Goal: Task Accomplishment & Management: Manage account settings

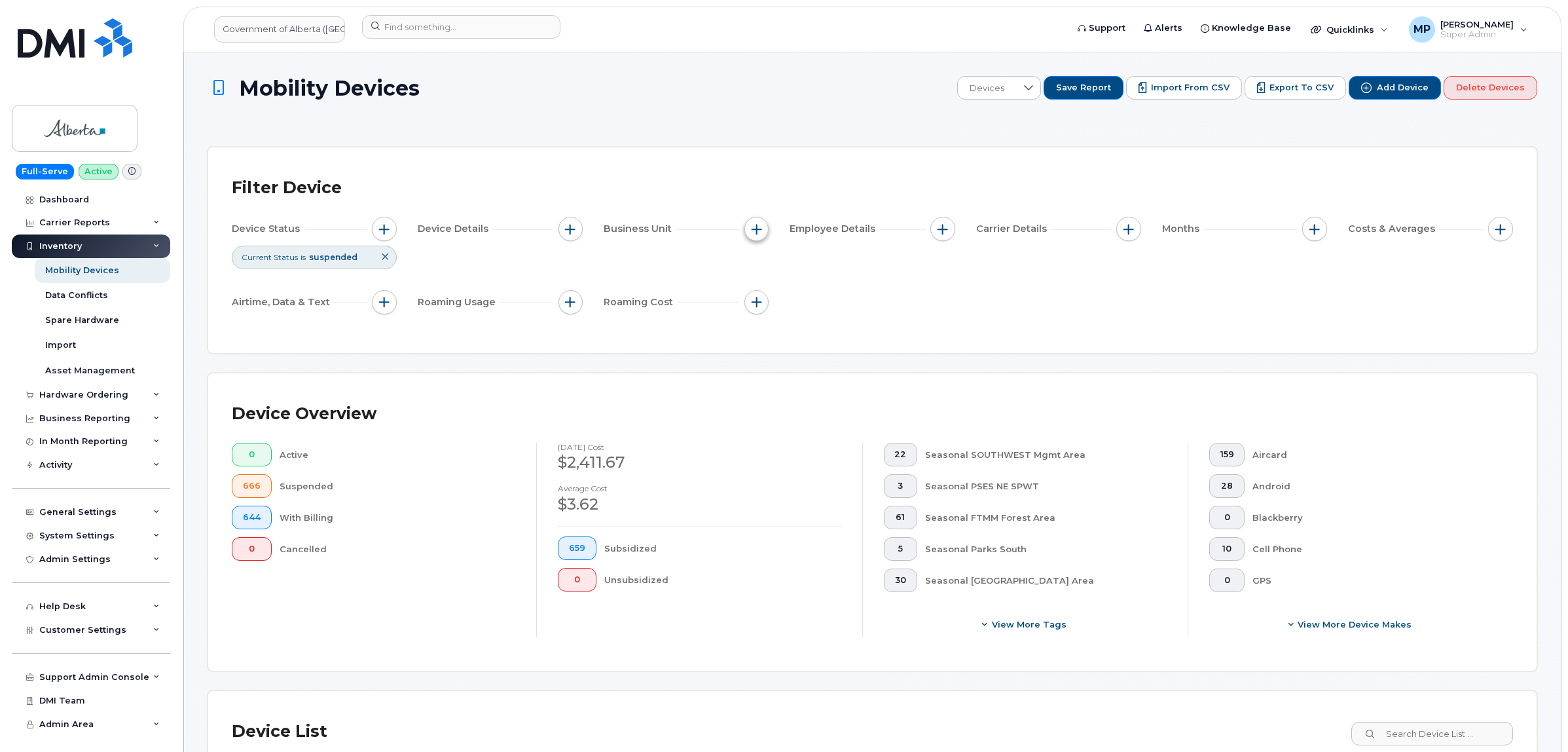
click at [755, 228] on span "button" at bounding box center [756, 229] width 10 height 10
click at [760, 328] on input "Program" at bounding box center [760, 330] width 10 height 10
checkbox input "true"
click at [808, 382] on input "text" at bounding box center [843, 386] width 114 height 12
click at [830, 387] on input "text" at bounding box center [843, 386] width 114 height 12
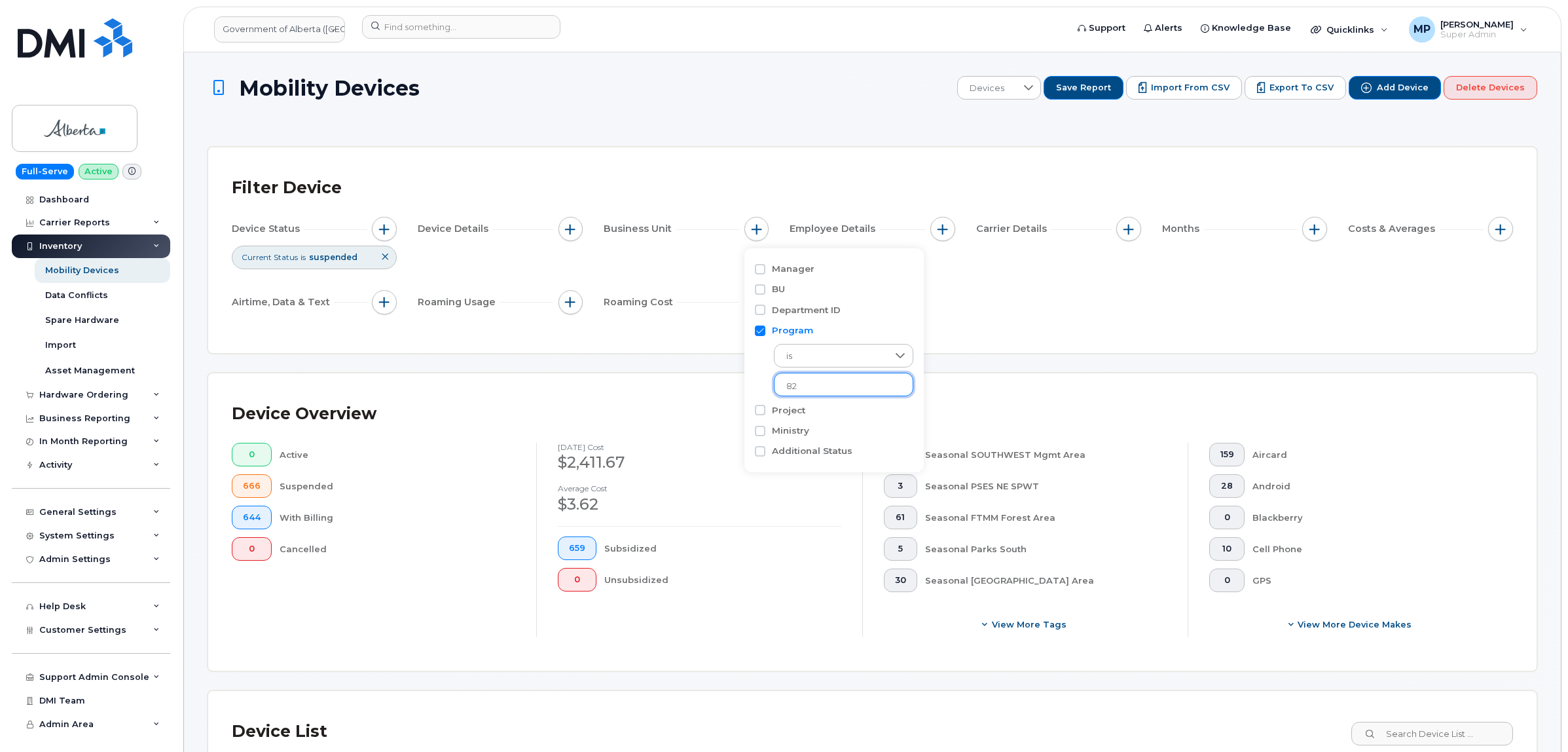
type input "8"
type input "80197"
click at [62, 393] on div "Hardware Ordering" at bounding box center [84, 395] width 89 height 10
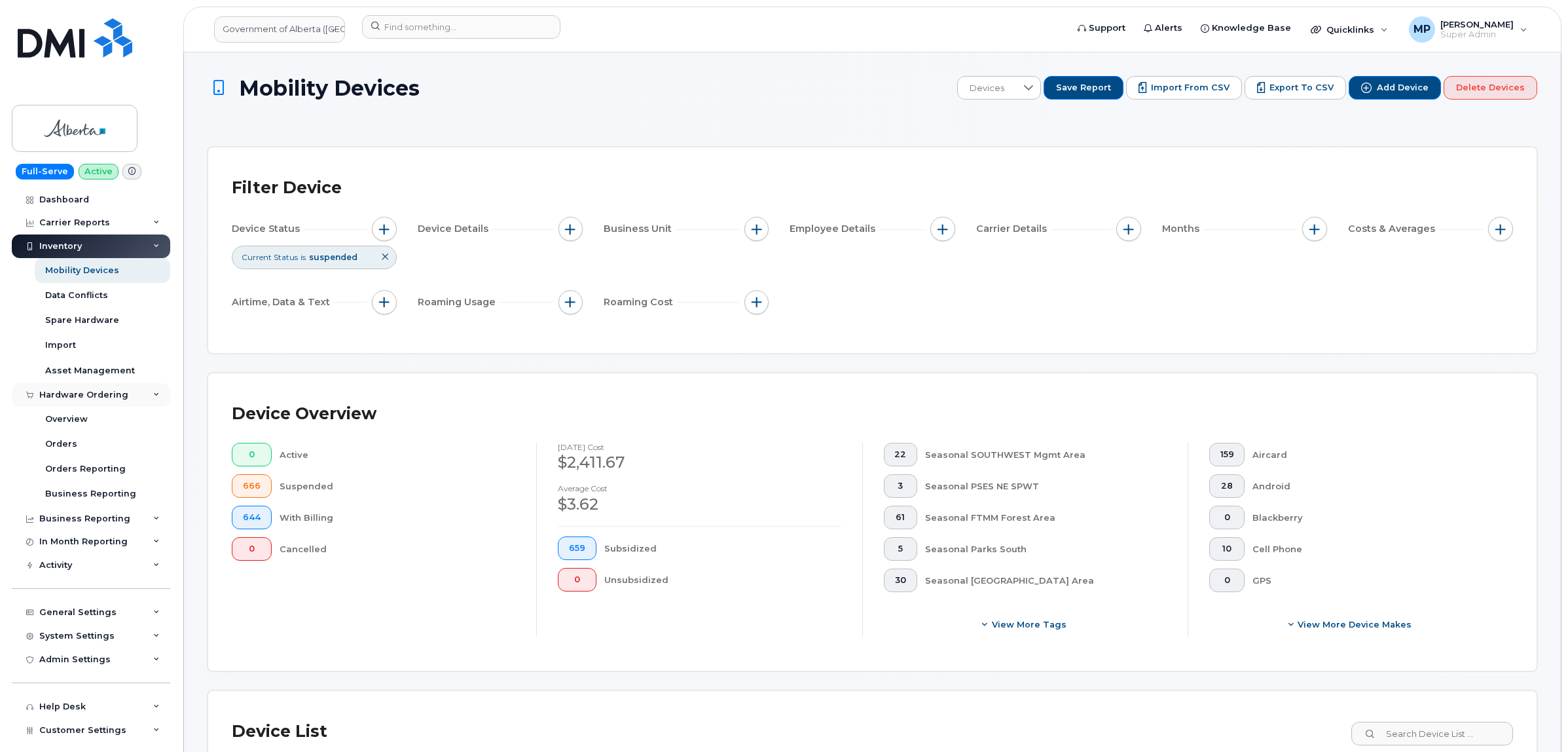
click at [71, 395] on div "Hardware Ordering" at bounding box center [84, 395] width 89 height 10
click at [78, 516] on div "General Settings" at bounding box center [78, 512] width 77 height 10
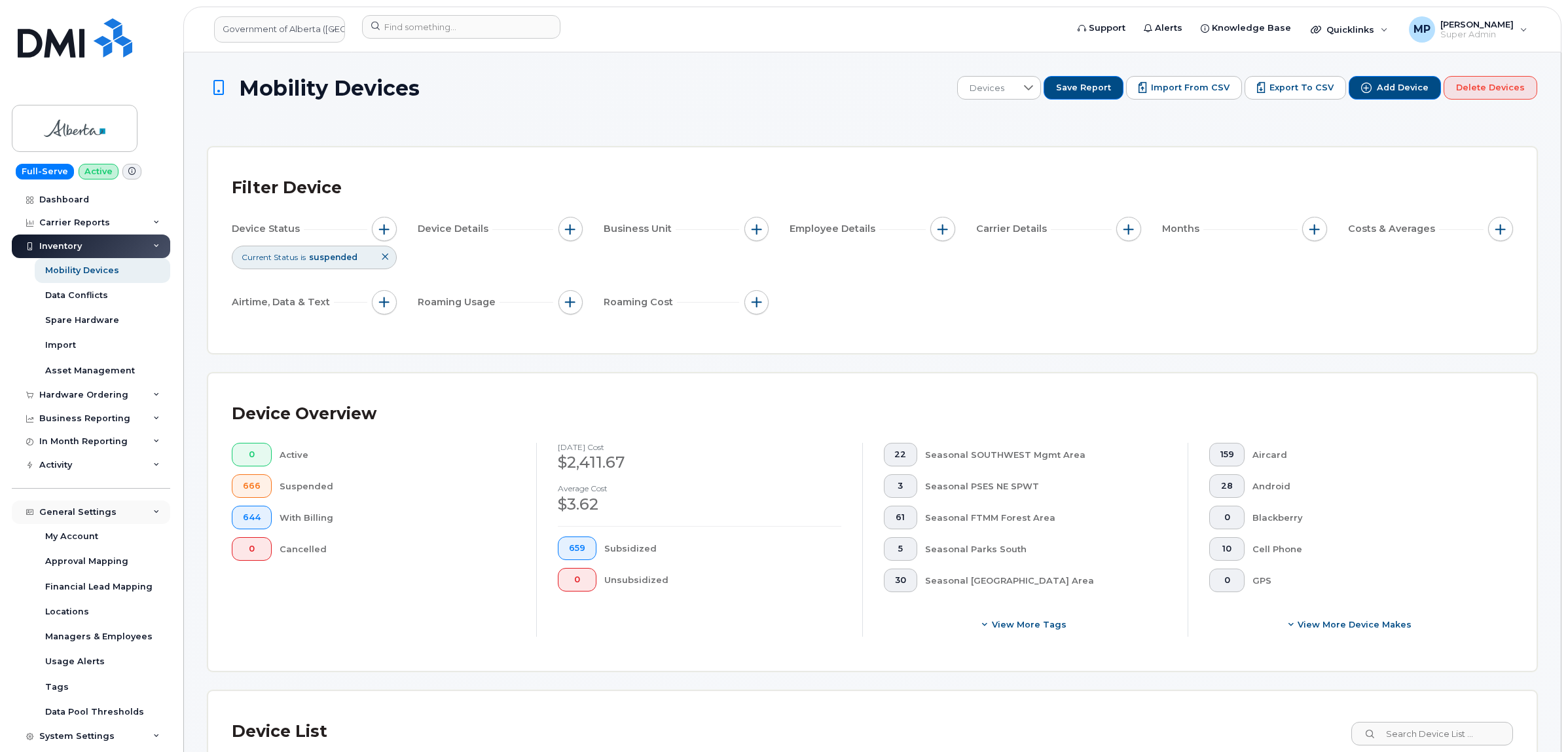
click at [76, 504] on div "General Settings" at bounding box center [91, 512] width 158 height 24
click at [82, 540] on div "System Settings" at bounding box center [76, 535] width 75 height 10
click at [95, 560] on div "Accounting Codes" at bounding box center [88, 560] width 85 height 12
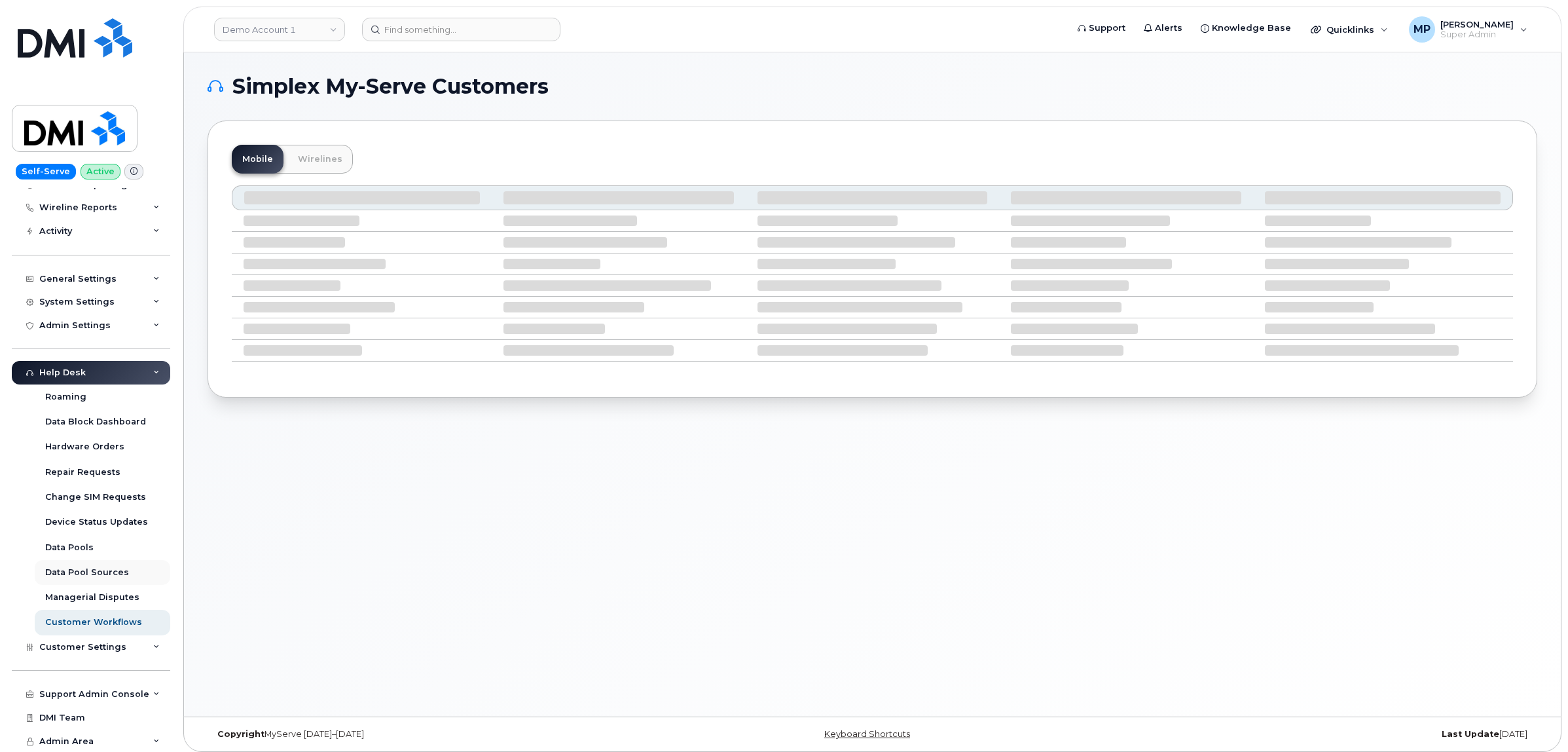
scroll to position [7, 0]
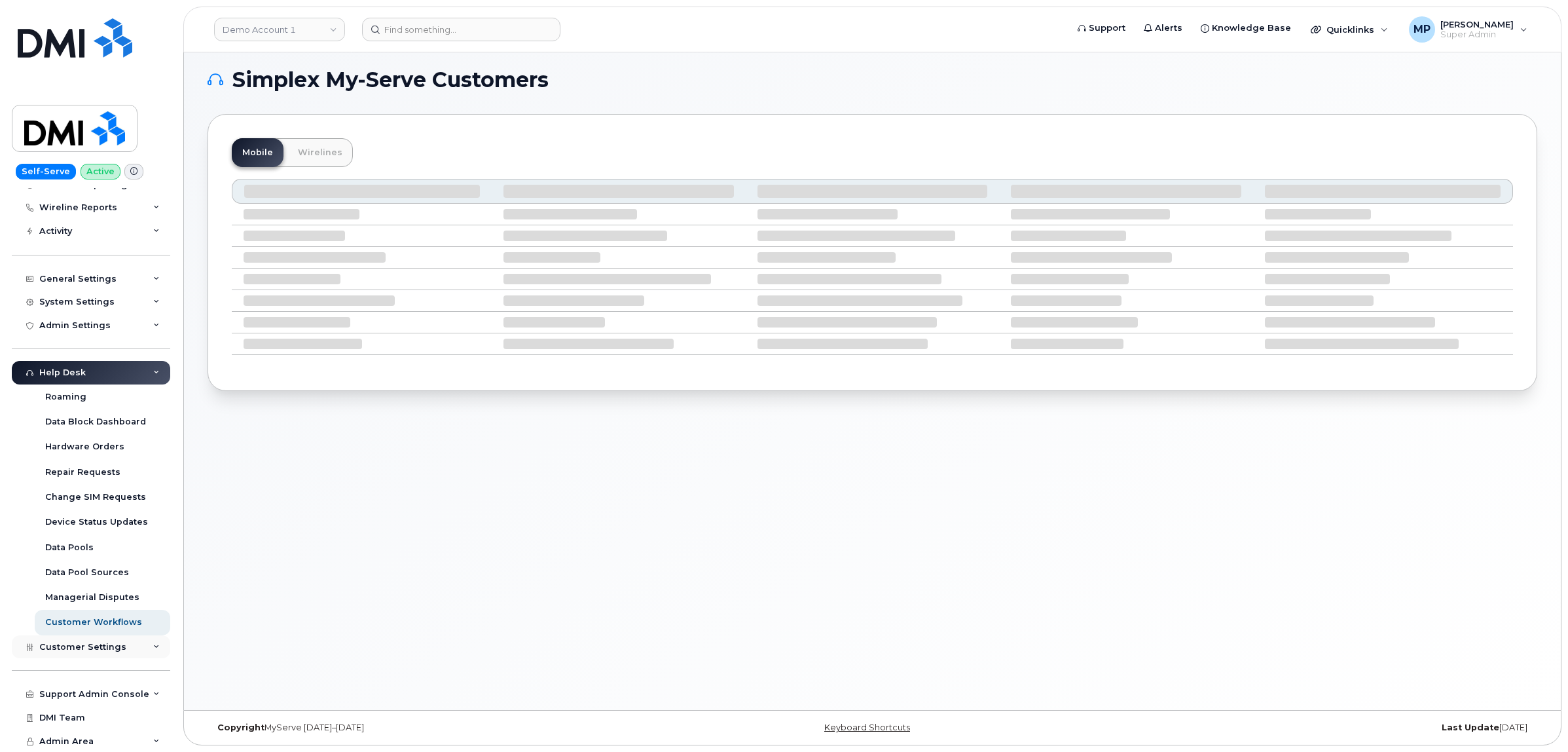
click at [78, 642] on span "Customer Settings" at bounding box center [83, 646] width 87 height 10
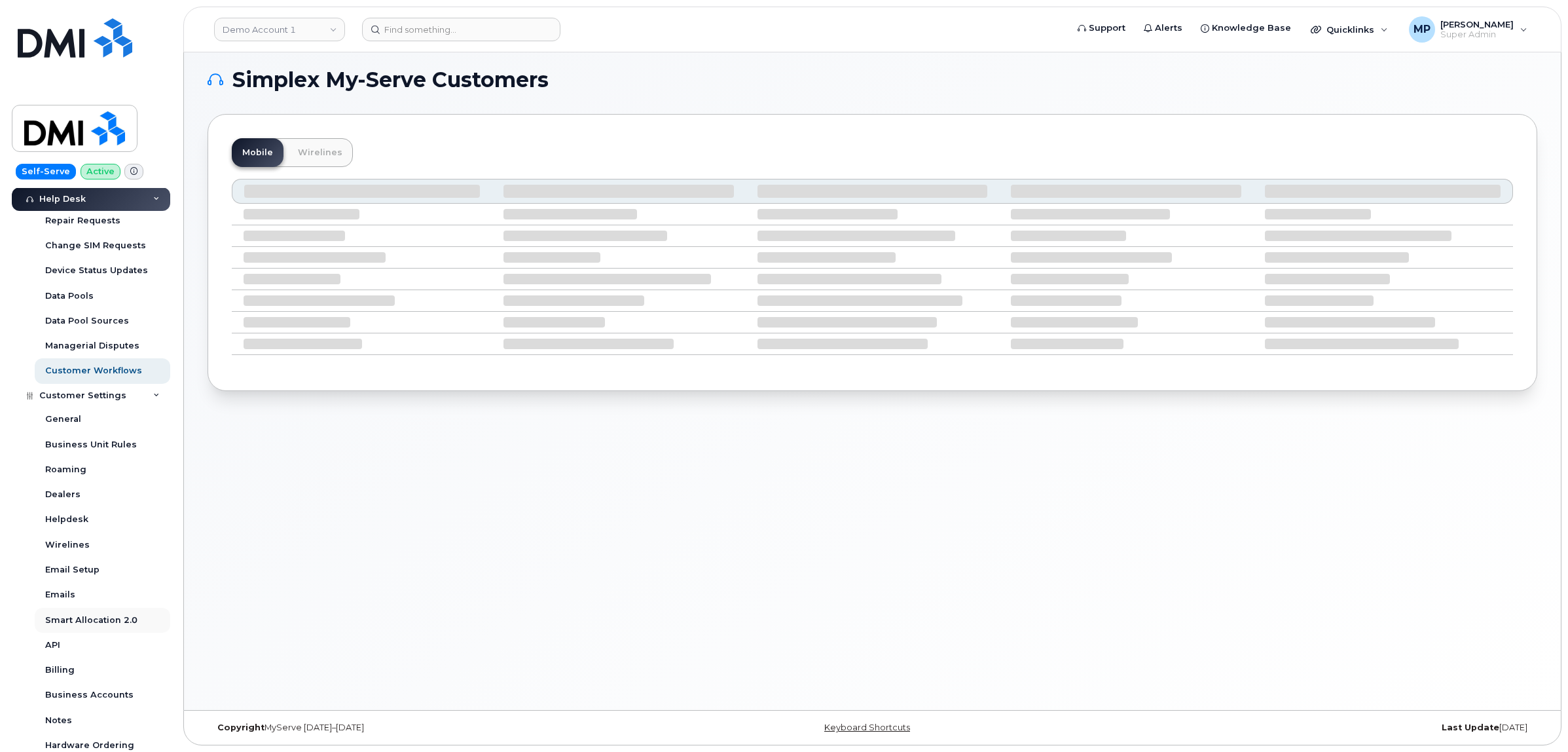
scroll to position [465, 0]
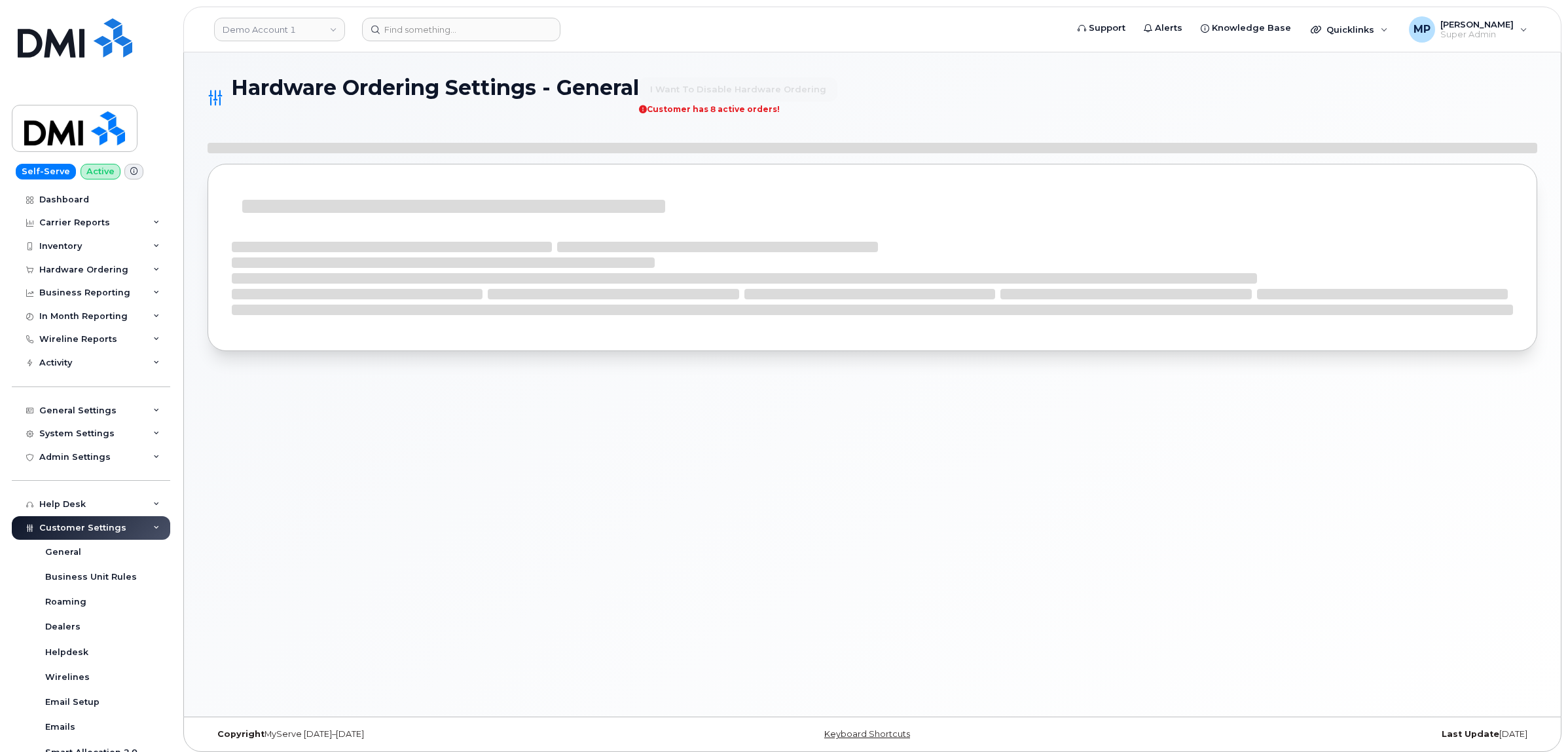
select select "admins"
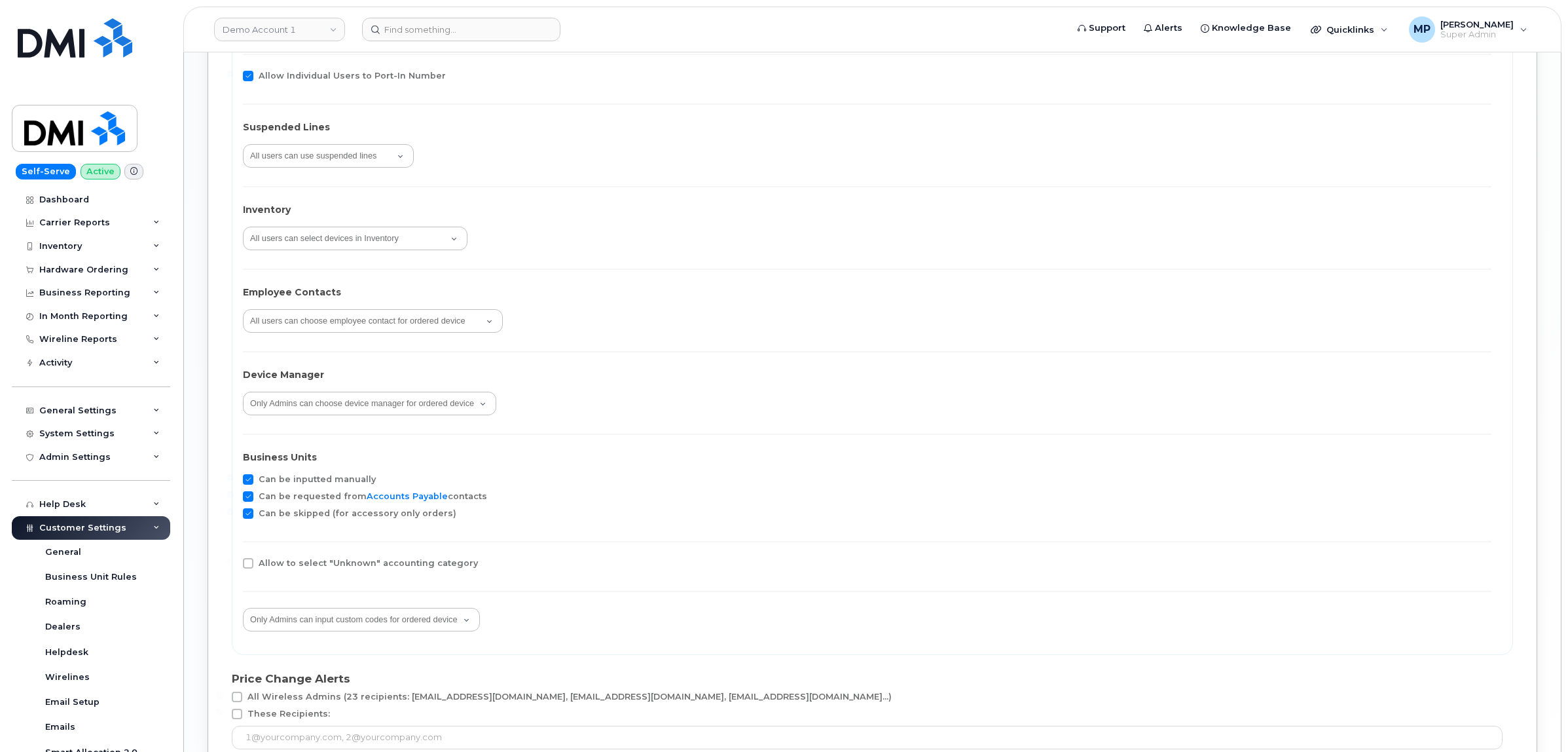
scroll to position [2047, 0]
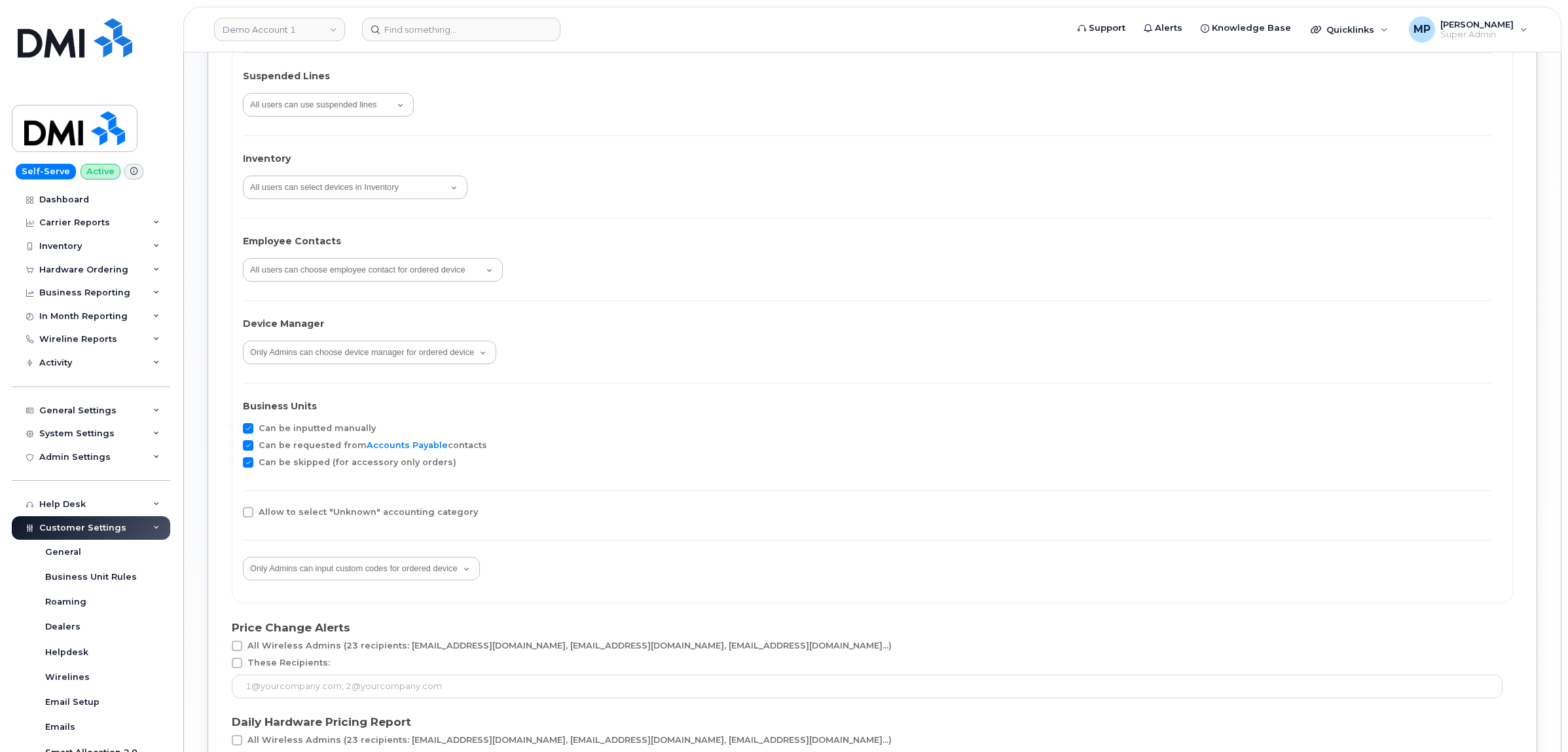
click at [251, 426] on span at bounding box center [248, 428] width 10 height 10
click at [233, 426] on input "Can be inputted manually" at bounding box center [231, 426] width 7 height 7
checkbox input "false"
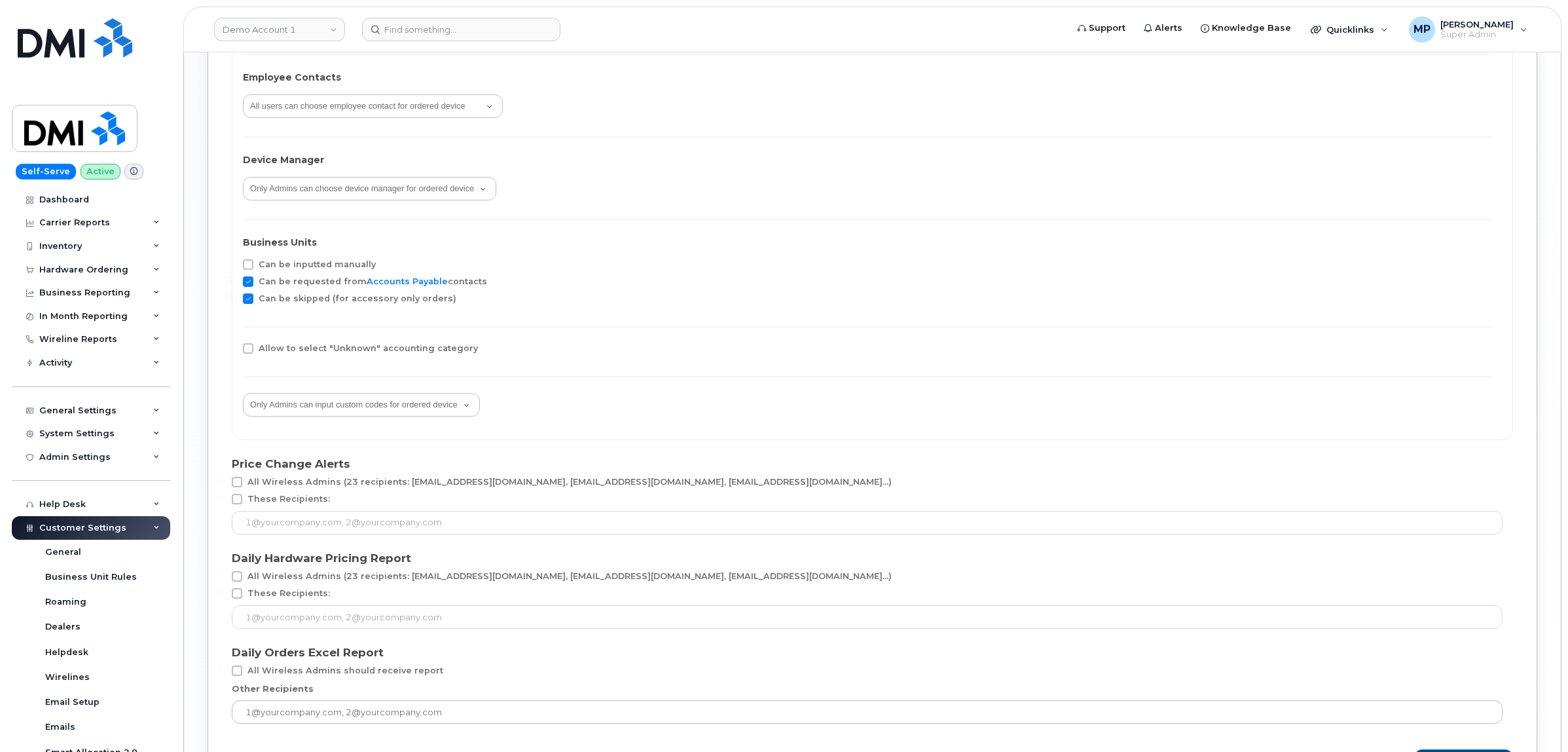
scroll to position [2334, 0]
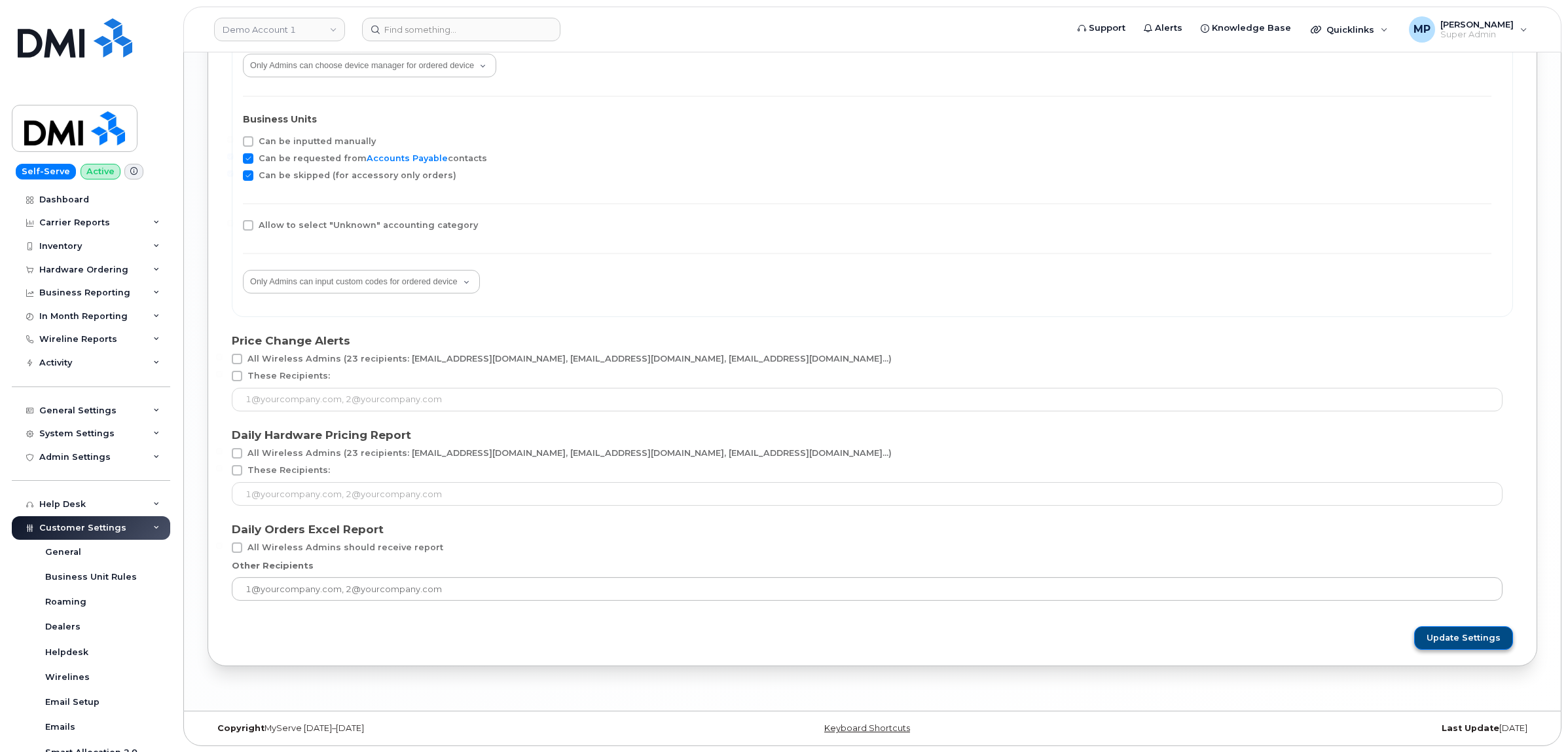
click at [1463, 638] on span "Update Settings" at bounding box center [1463, 638] width 74 height 12
click at [1548, 18] on icon at bounding box center [1549, 20] width 9 height 9
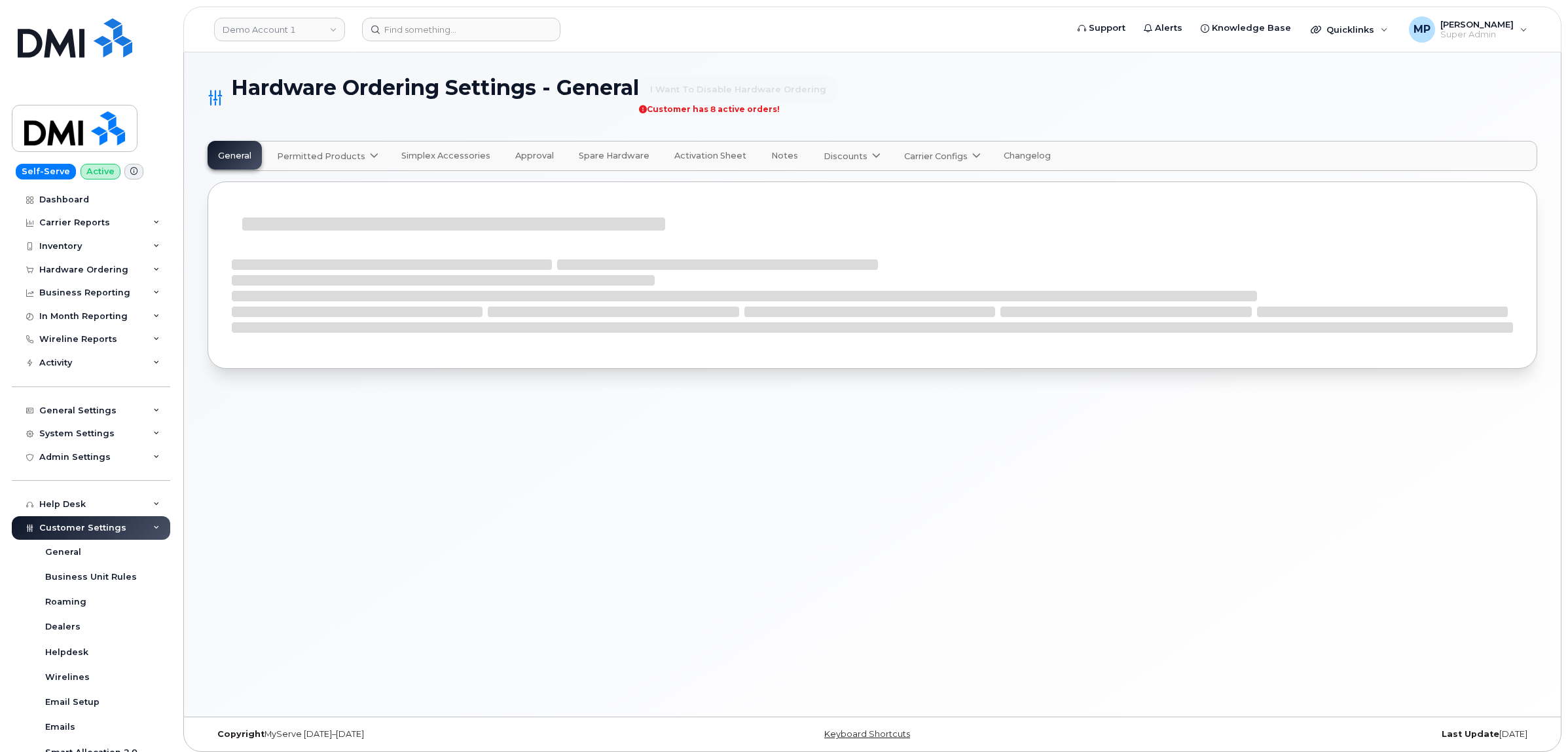
select select "admins"
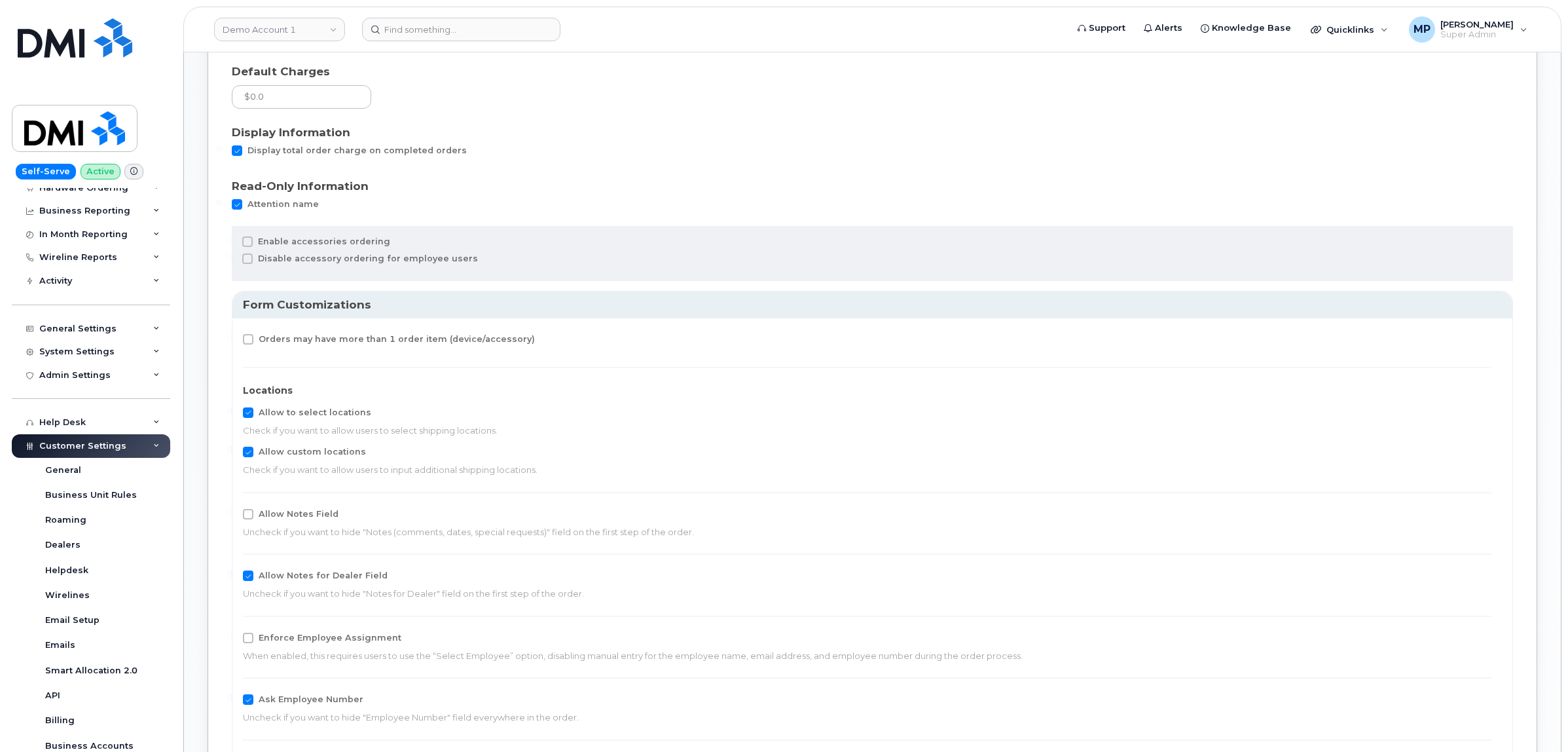
scroll to position [1065, 0]
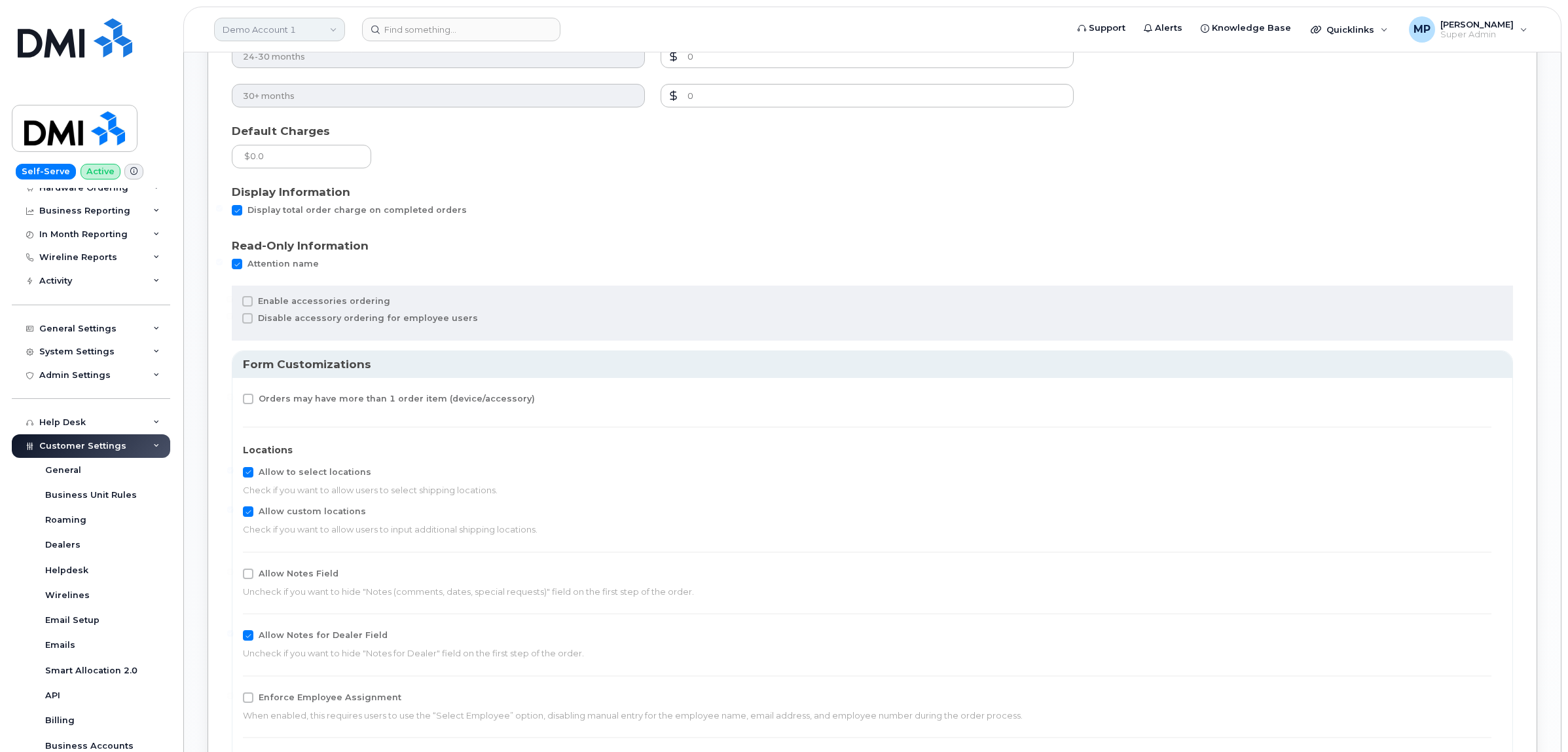
click at [266, 41] on header "Demo Account 1 Support Alerts Knowledge Base Quicklinks Suspend / Cancel Device…" at bounding box center [872, 30] width 1378 height 46
click at [269, 30] on link "Demo Account 1" at bounding box center [279, 29] width 131 height 24
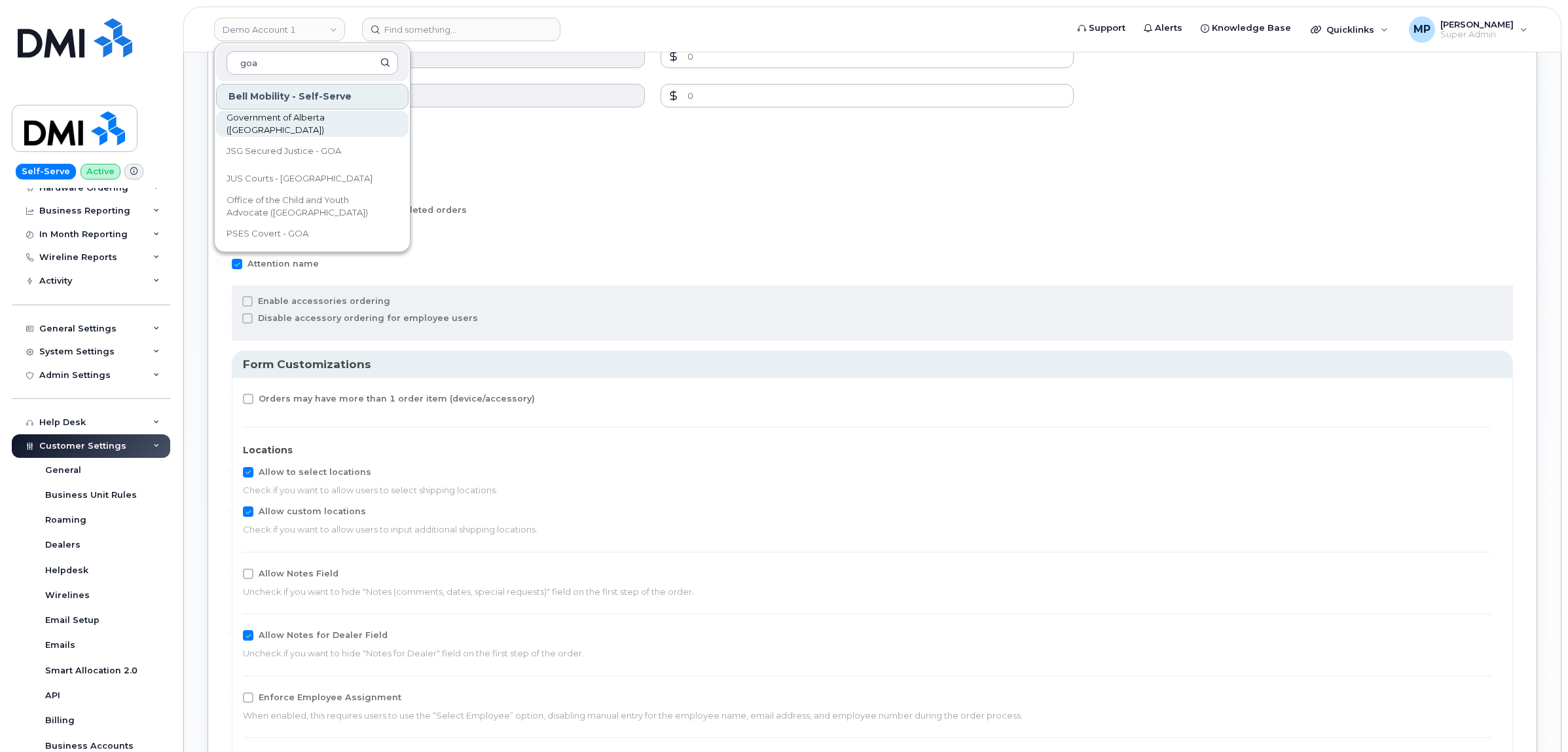
type input "goa"
click at [282, 116] on link "Government of Alberta ([GEOGRAPHIC_DATA])" at bounding box center [312, 124] width 193 height 26
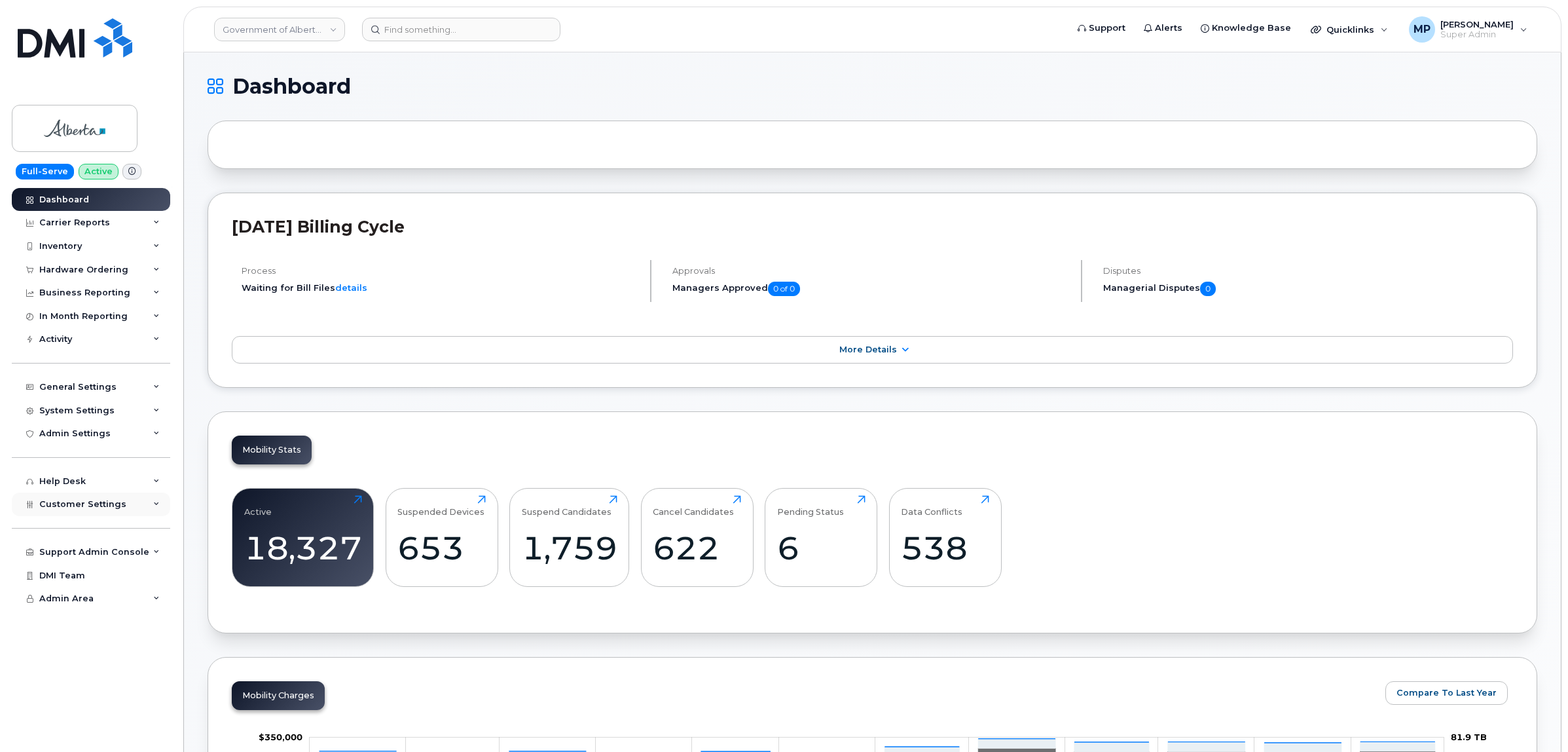
click at [67, 515] on div "Customer Settings" at bounding box center [91, 504] width 158 height 24
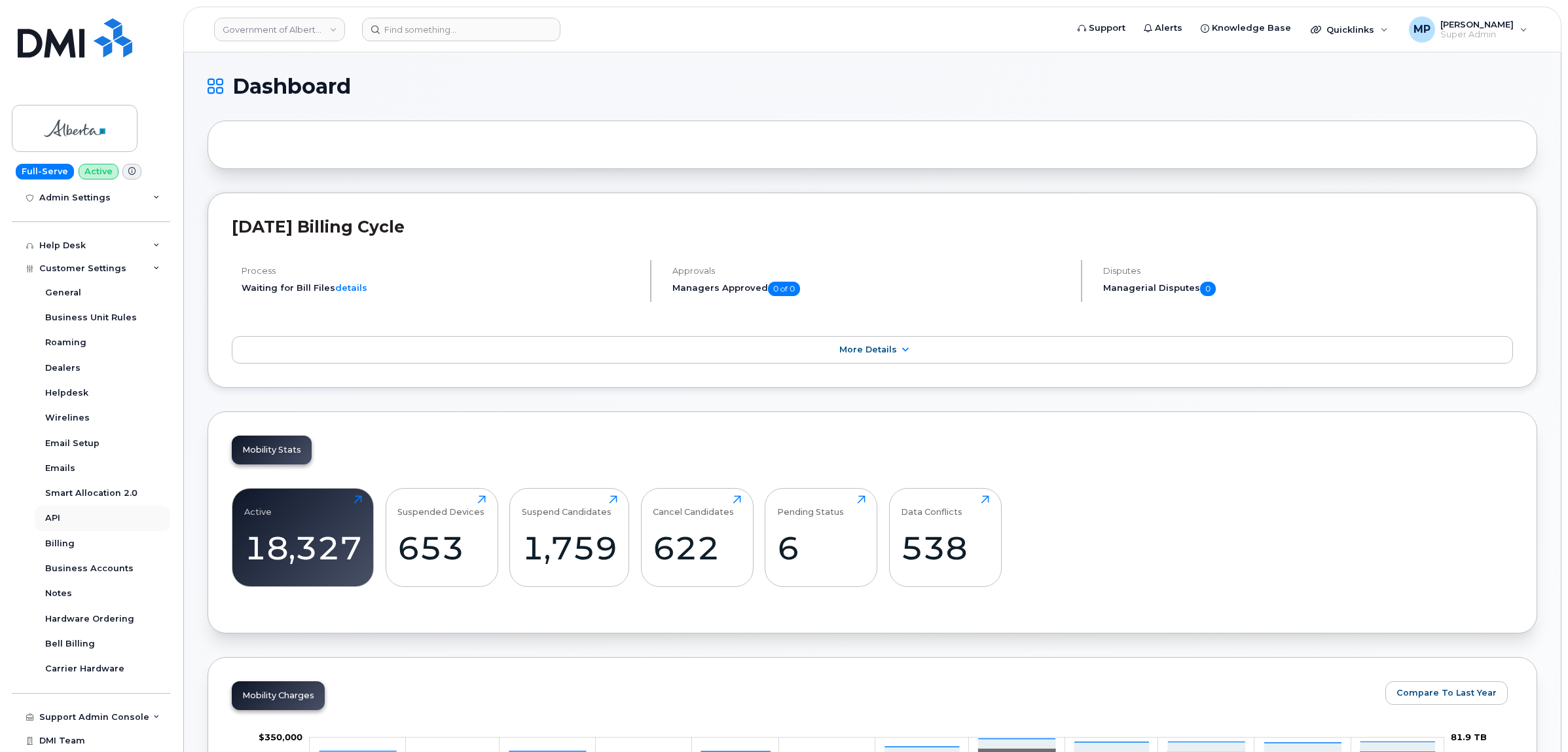
scroll to position [264, 0]
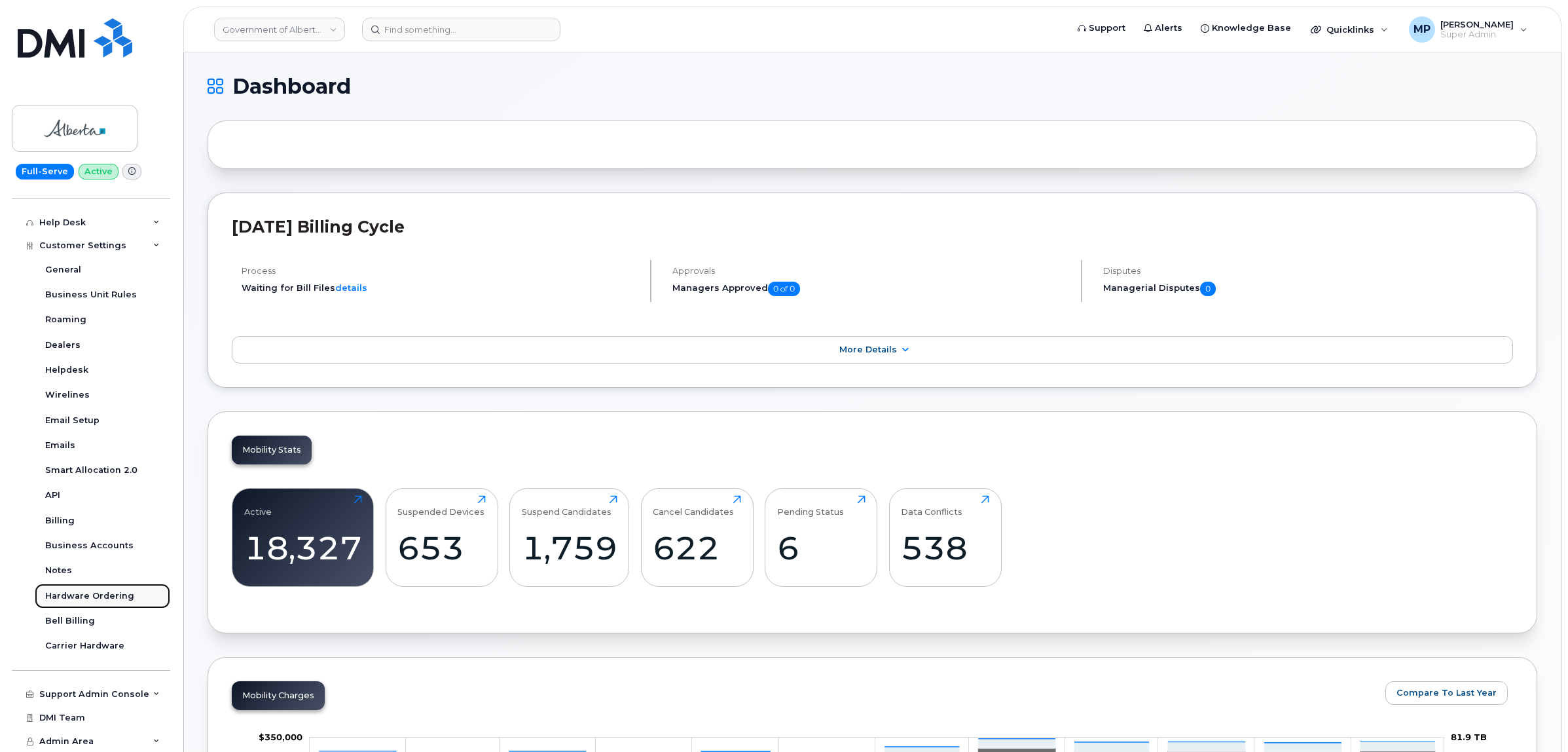
click at [72, 594] on div "Hardware Ordering" at bounding box center [90, 596] width 89 height 12
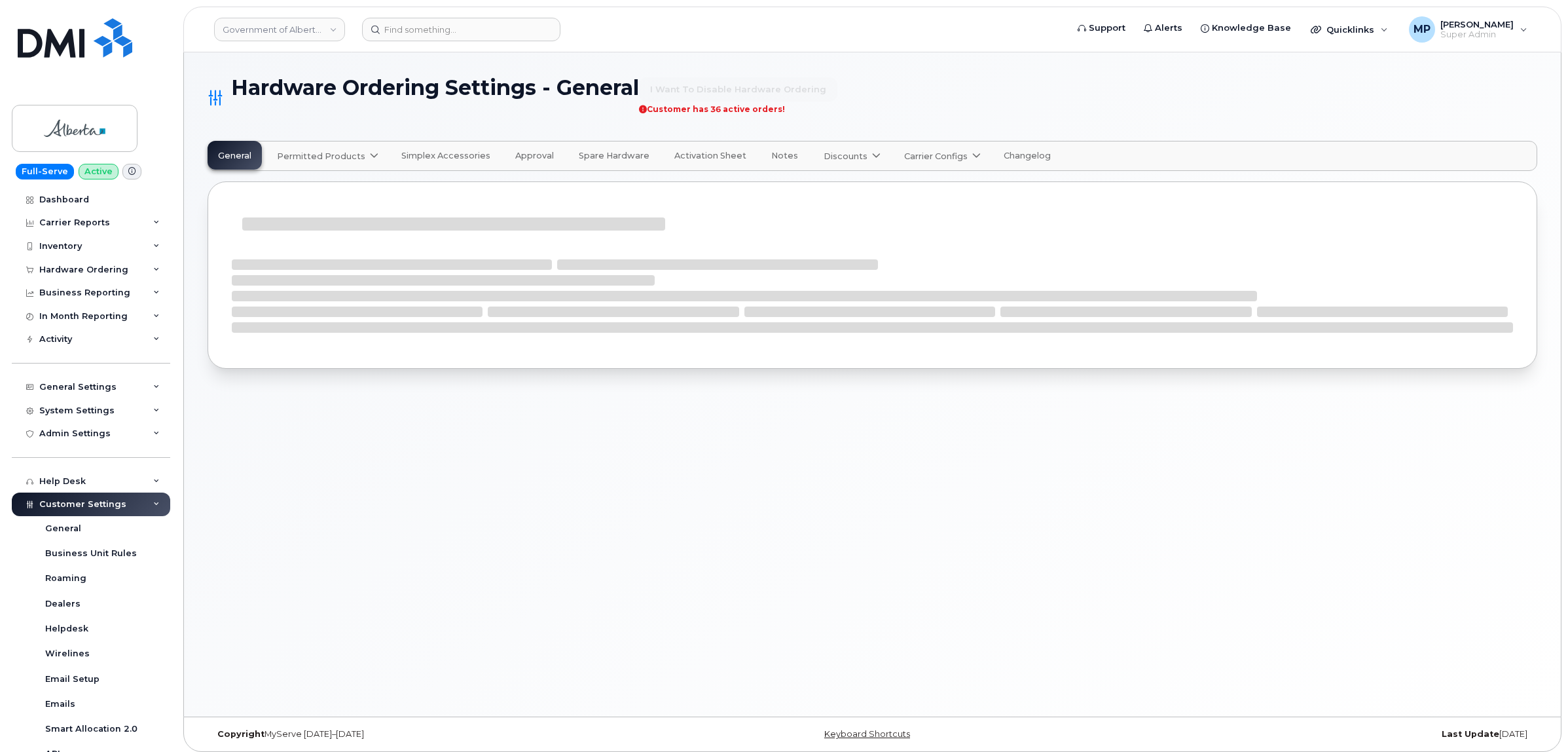
select select "admins"
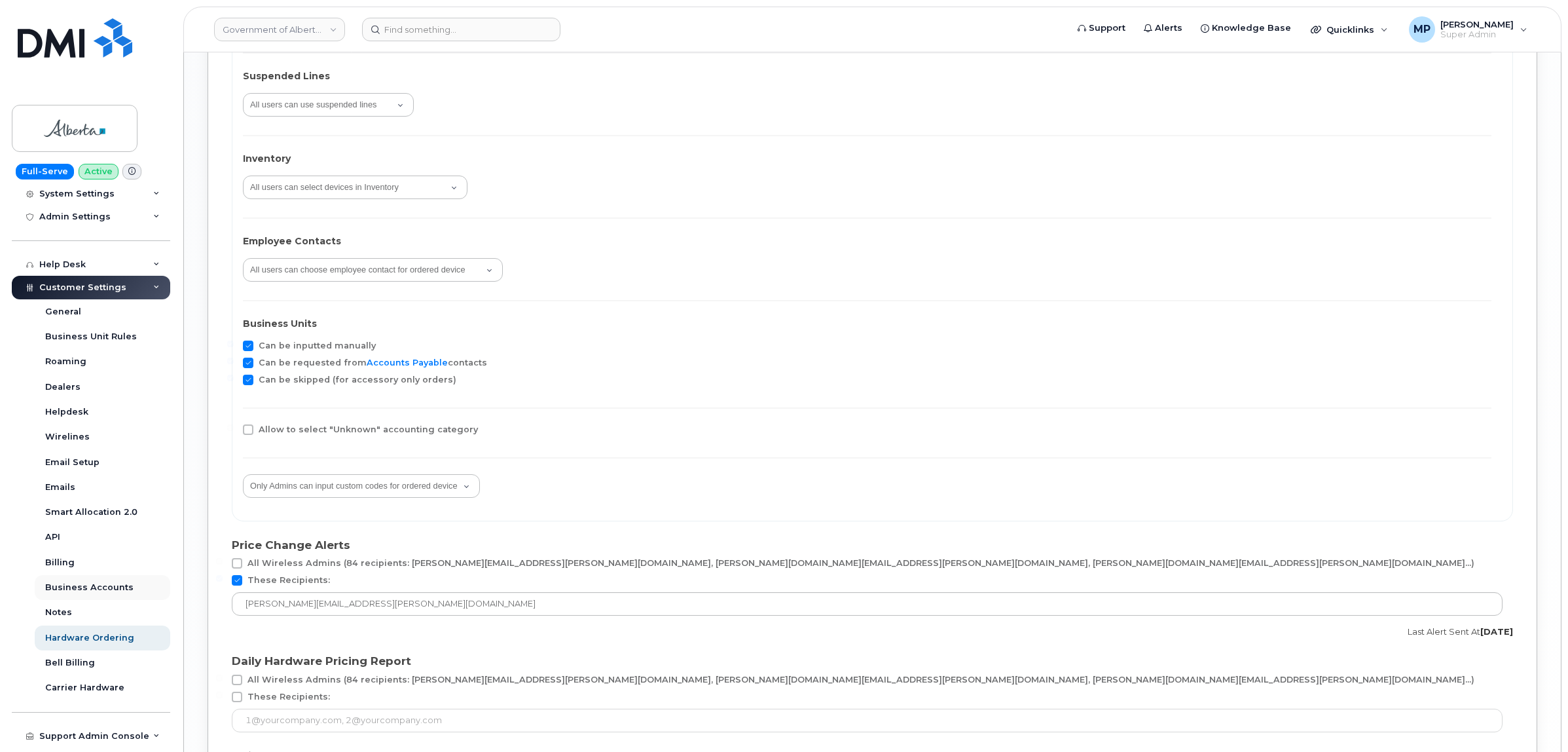
scroll to position [246, 0]
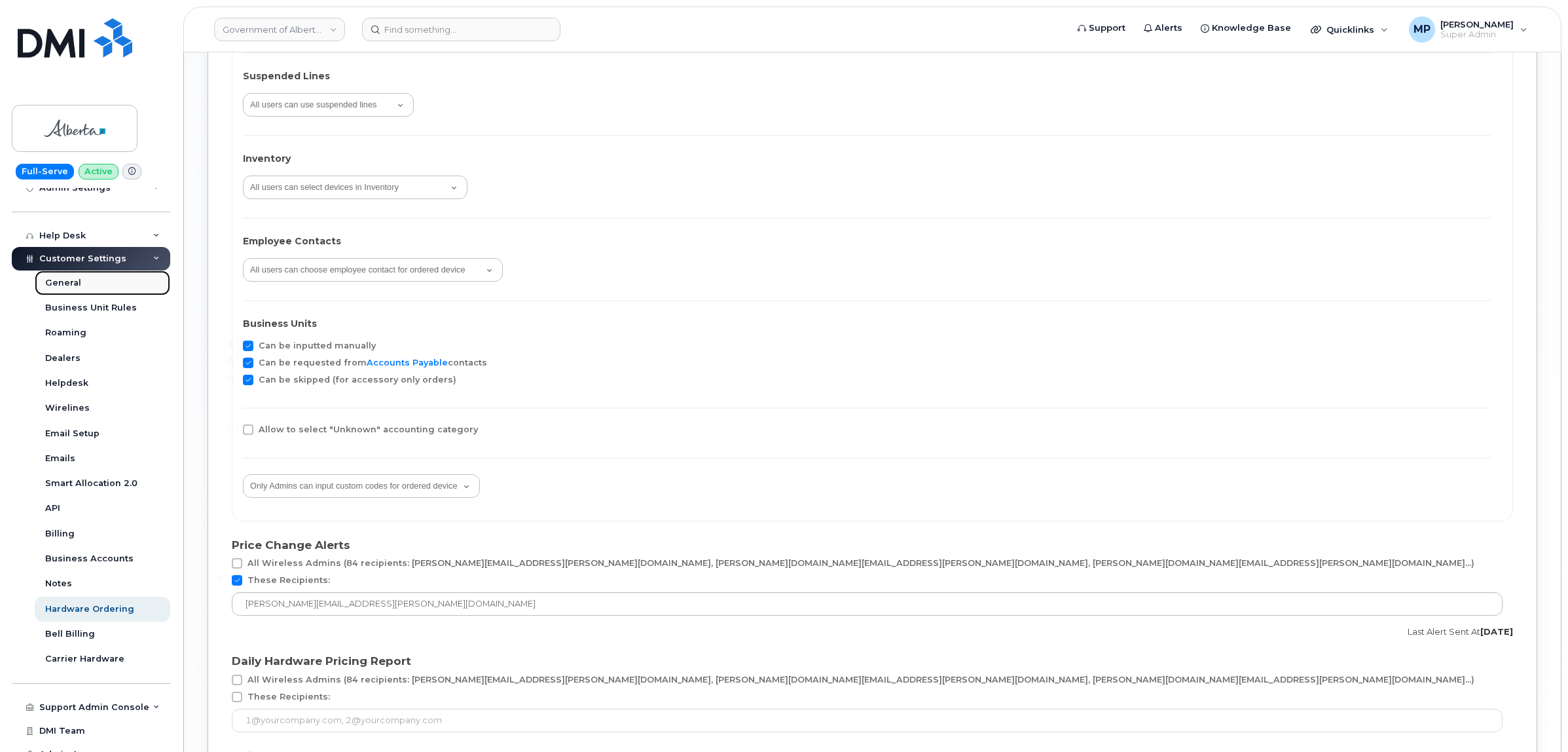
click at [64, 282] on div "General" at bounding box center [63, 282] width 36 height 12
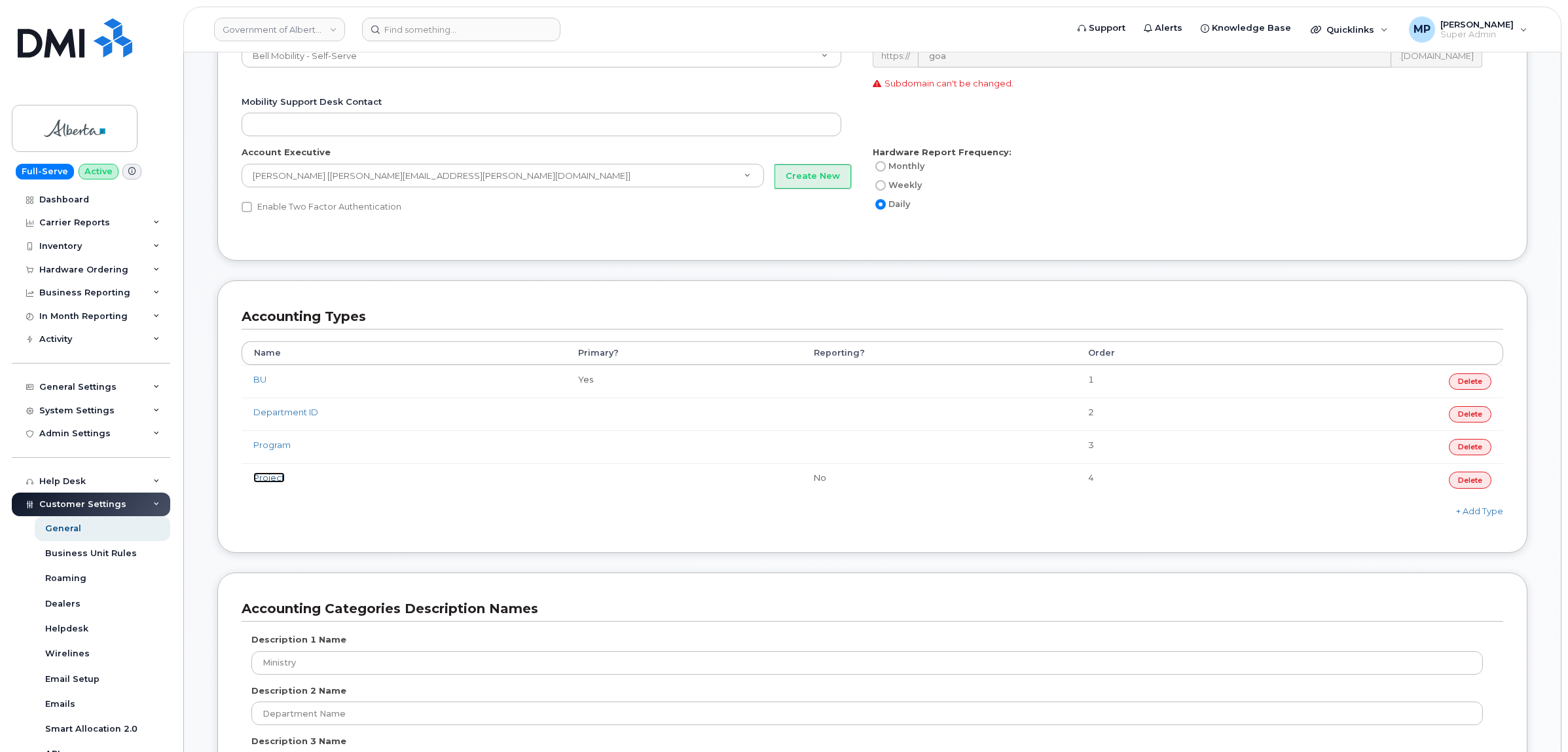
scroll to position [491, 0]
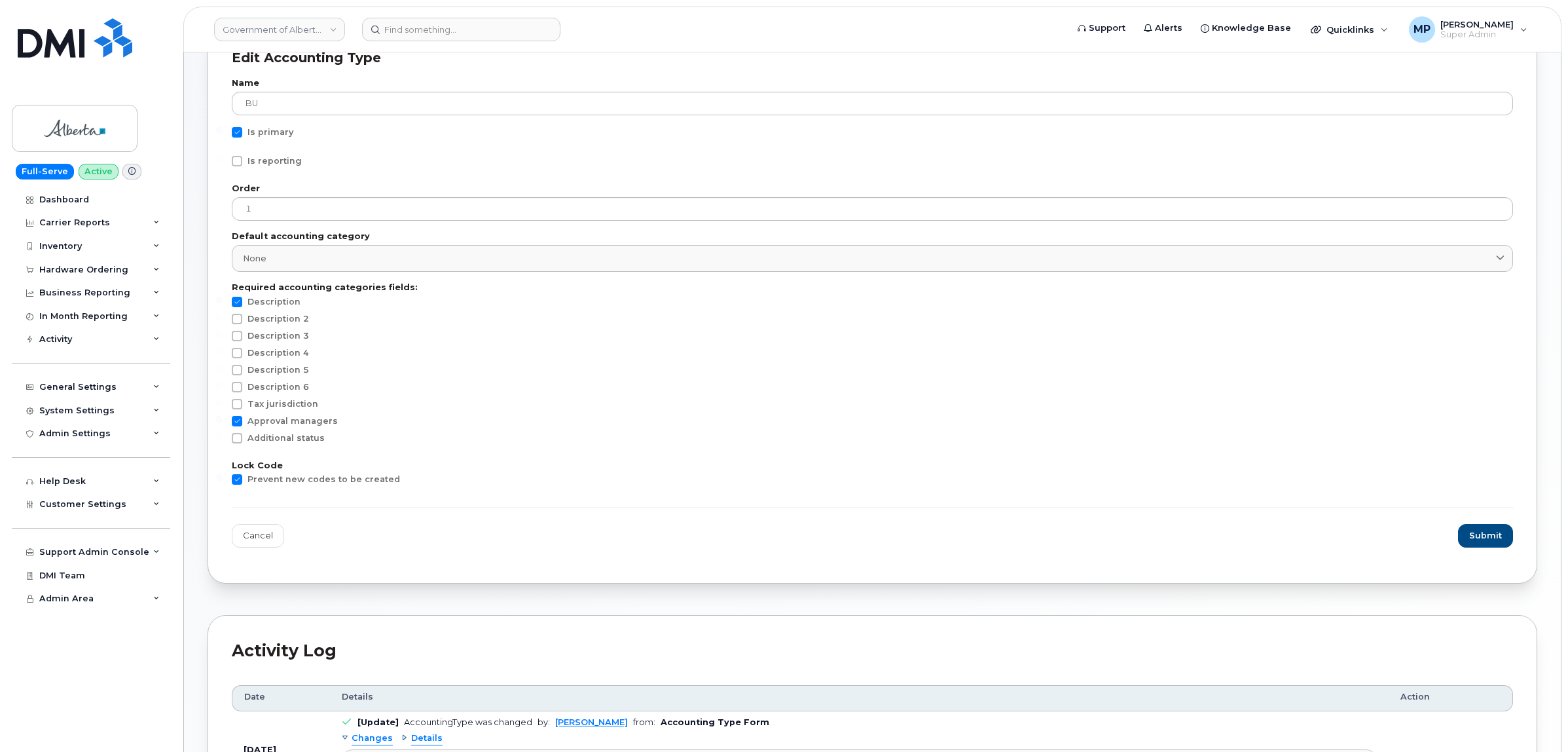
scroll to position [164, 0]
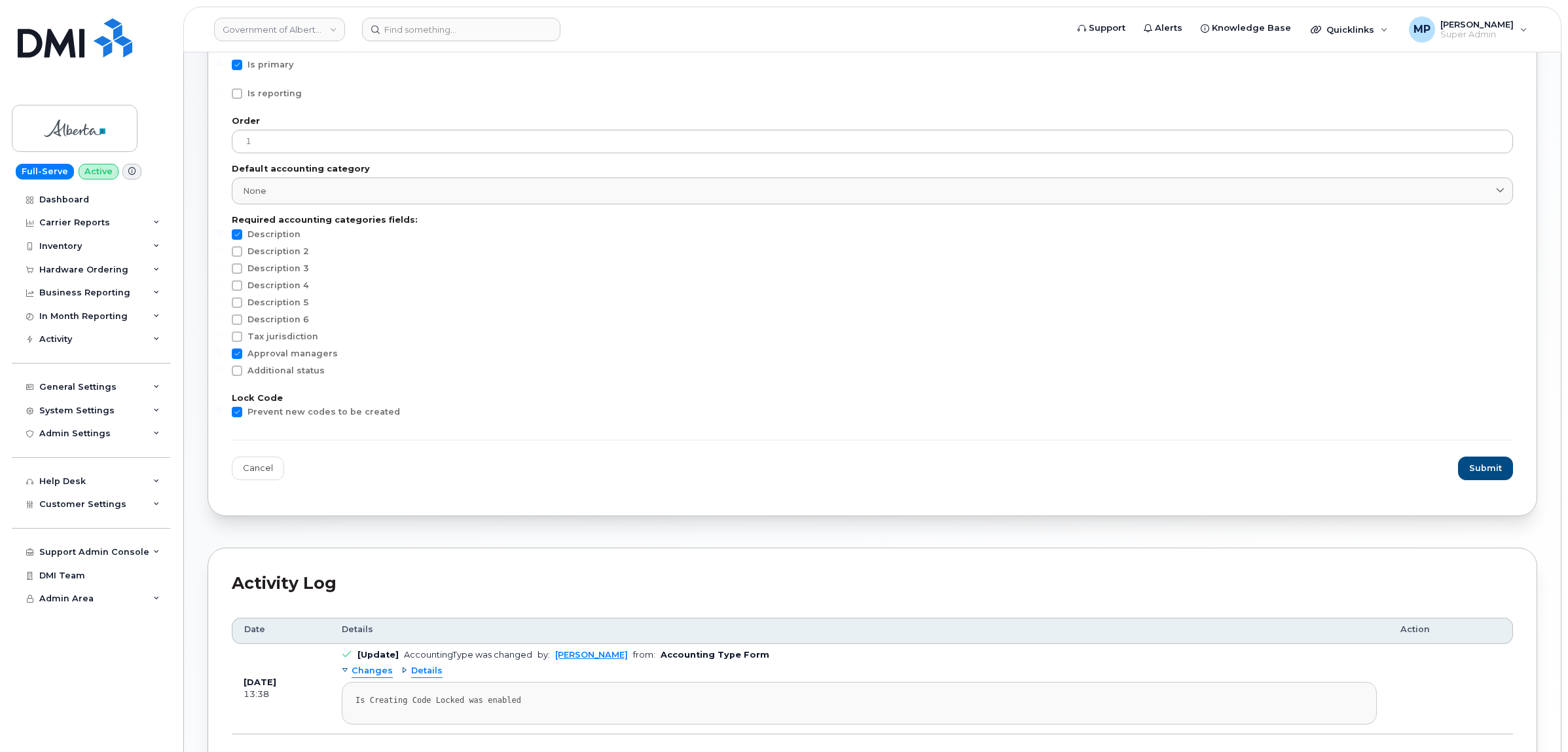
click at [237, 414] on span at bounding box center [237, 412] width 10 height 10
click at [223, 414] on input "Prevent new codes to be created" at bounding box center [219, 410] width 7 height 7
checkbox input "false"
click at [1485, 472] on span "Submit" at bounding box center [1486, 468] width 32 height 12
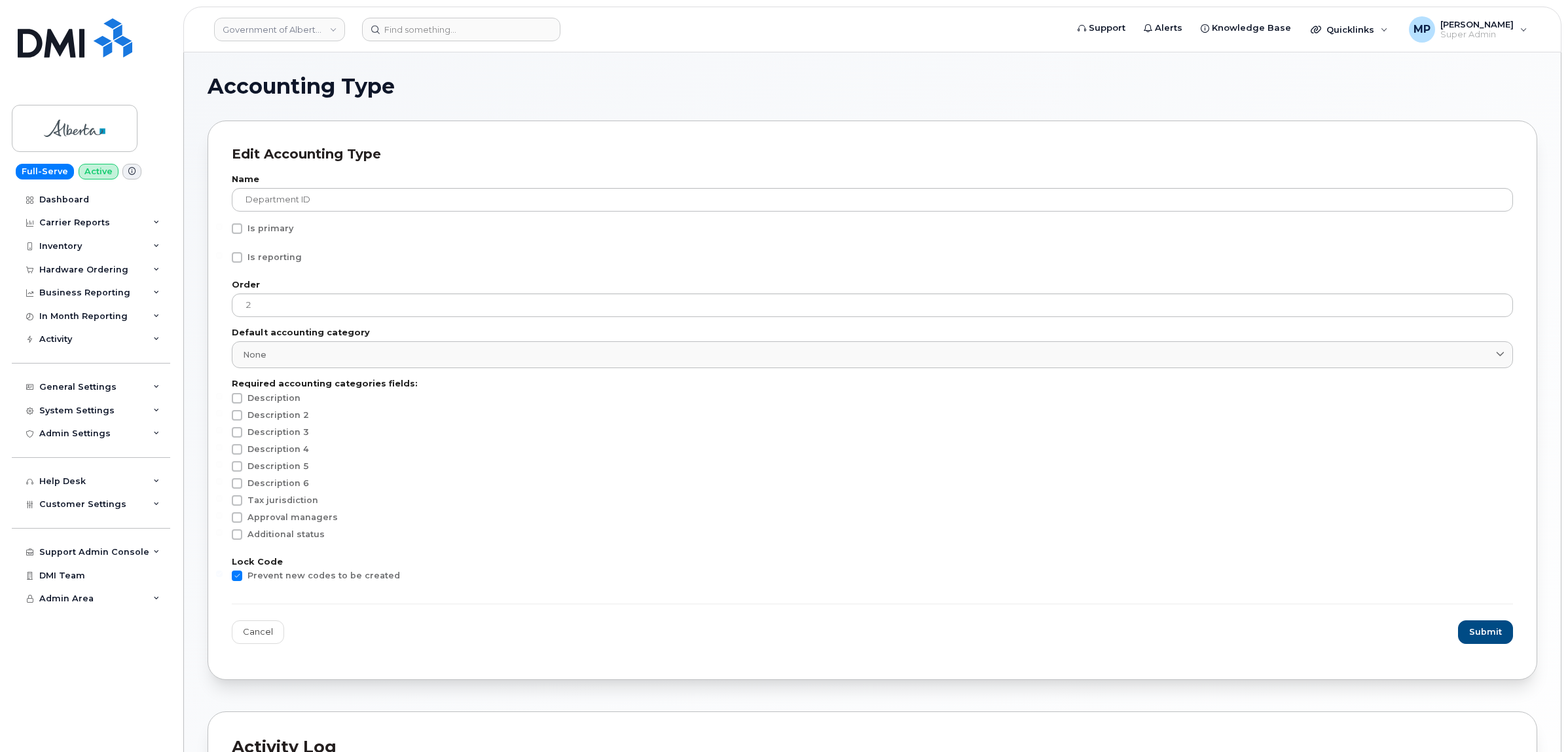
click at [237, 577] on span at bounding box center [237, 575] width 10 height 10
click at [223, 577] on input "Prevent new codes to be created" at bounding box center [219, 574] width 7 height 7
checkbox input "false"
click at [1475, 636] on span "Submit" at bounding box center [1486, 632] width 32 height 12
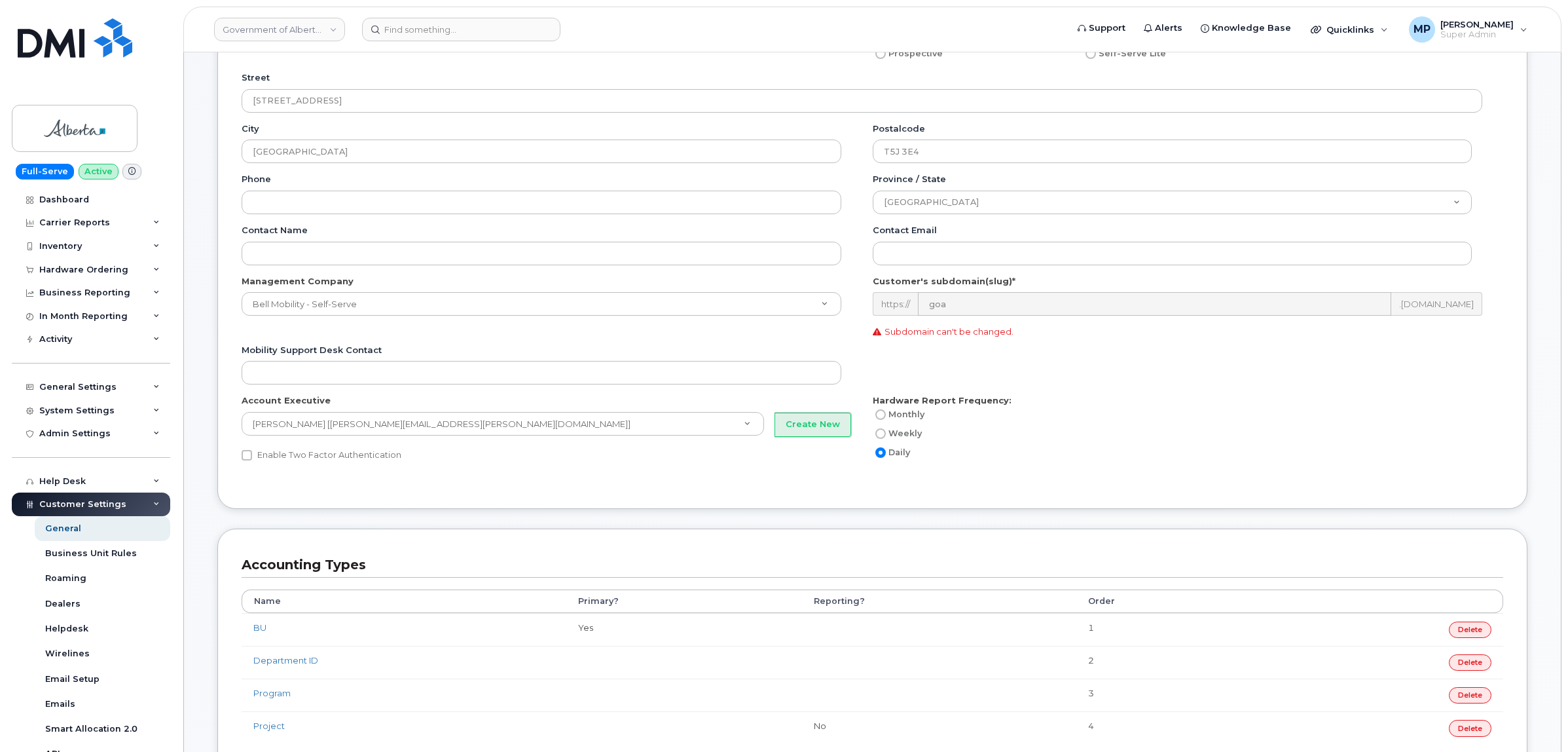
scroll to position [164, 0]
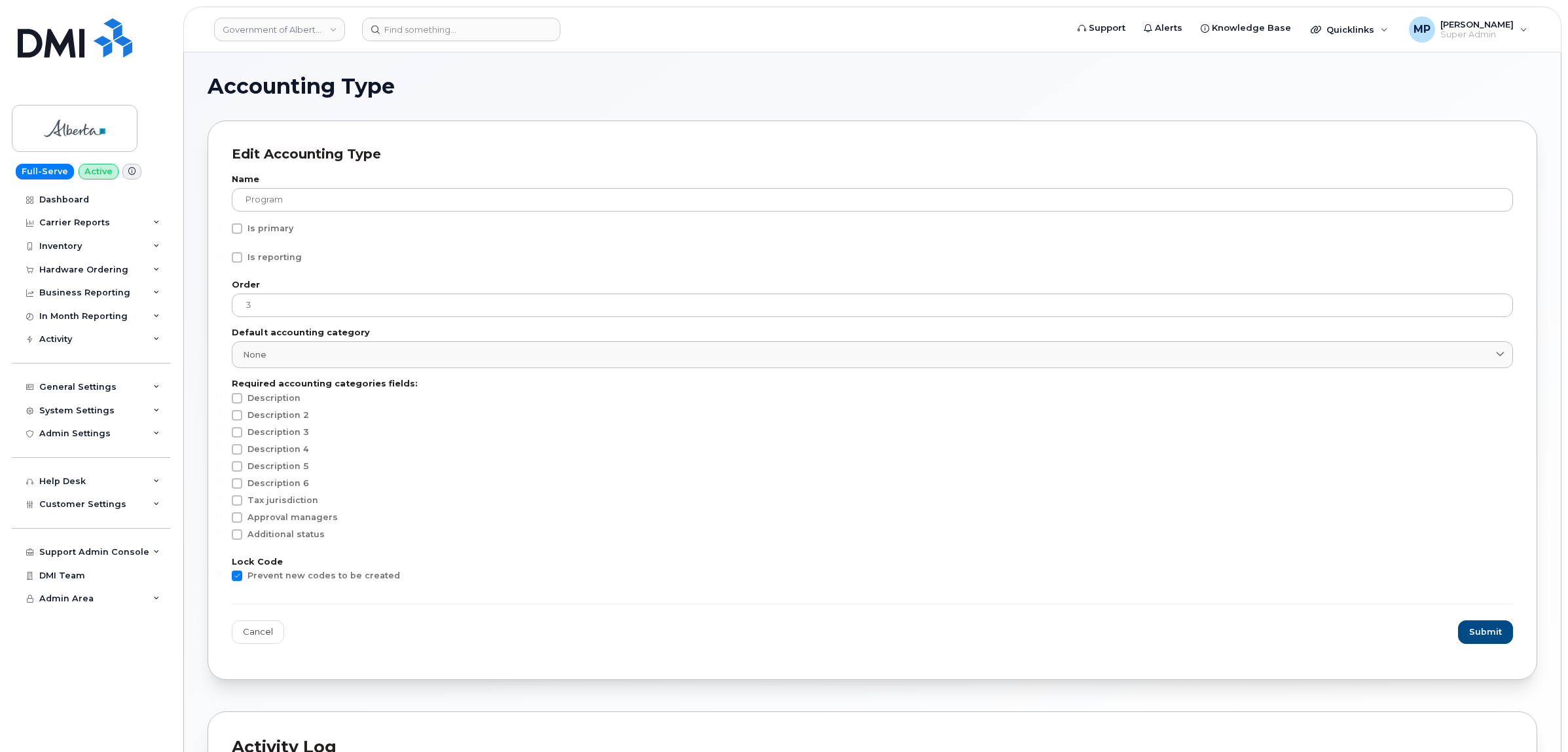
click at [236, 579] on span at bounding box center [237, 575] width 10 height 10
click at [223, 577] on input "Prevent new codes to be created" at bounding box center [219, 574] width 7 height 7
checkbox input "false"
click at [1483, 638] on span "Submit" at bounding box center [1486, 632] width 32 height 12
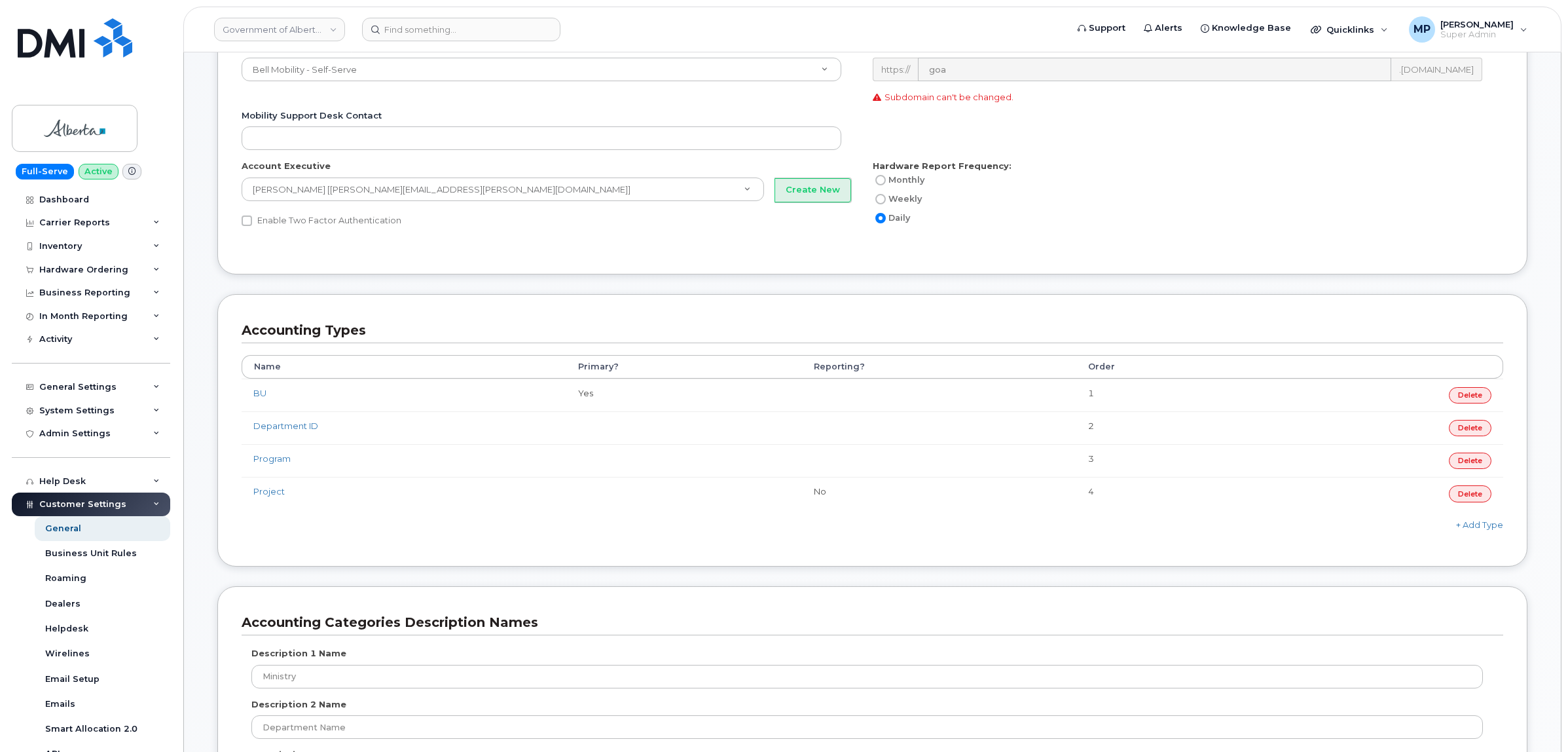
scroll to position [328, 0]
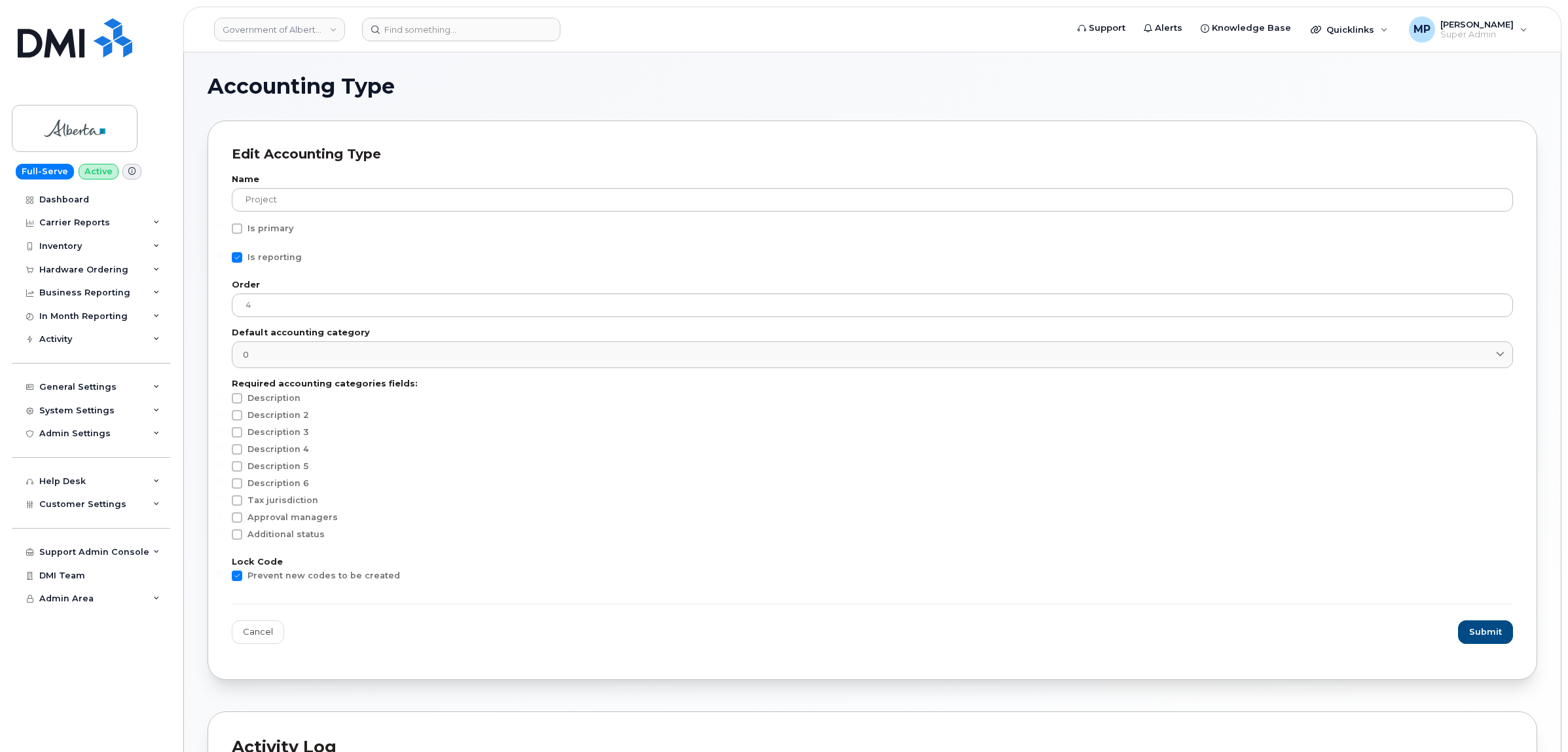
click at [235, 577] on span at bounding box center [237, 575] width 10 height 10
click at [223, 577] on input "Prevent new codes to be created" at bounding box center [219, 574] width 7 height 7
checkbox input "false"
click at [1498, 632] on span "Submit" at bounding box center [1486, 632] width 32 height 12
